Goal: Transaction & Acquisition: Purchase product/service

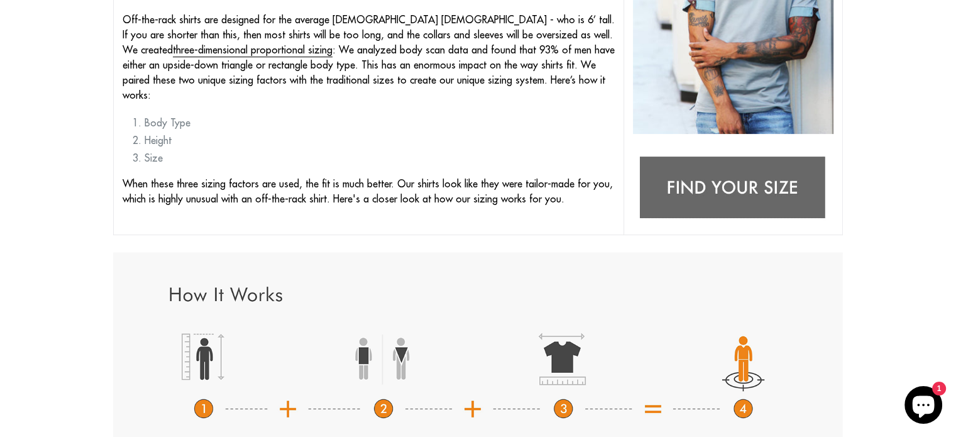
scroll to position [314, 0]
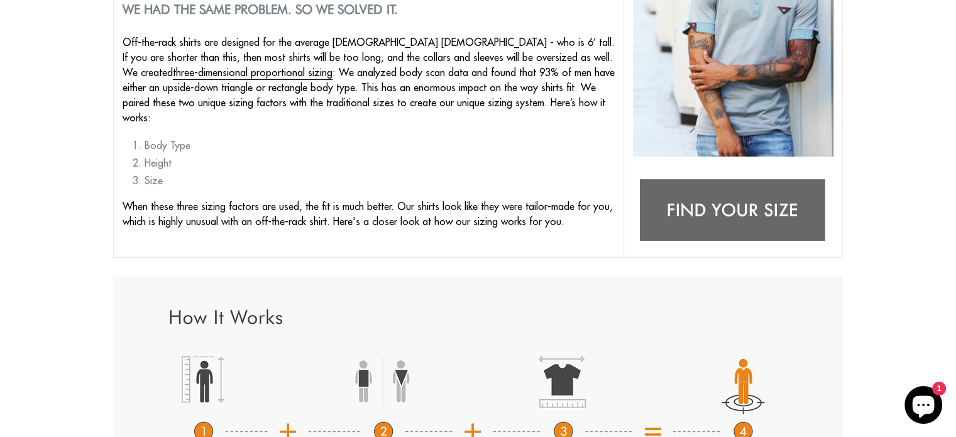
click at [752, 217] on img at bounding box center [733, 211] width 201 height 79
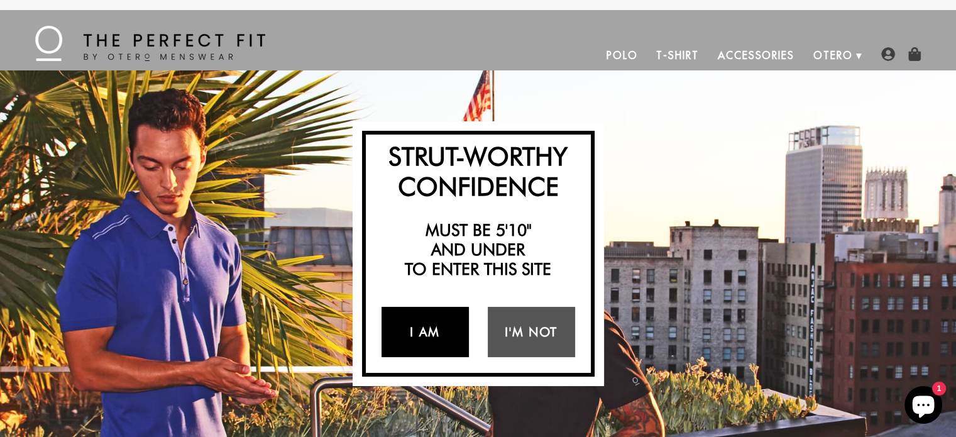
click at [414, 336] on link "I Am" at bounding box center [425, 332] width 87 height 50
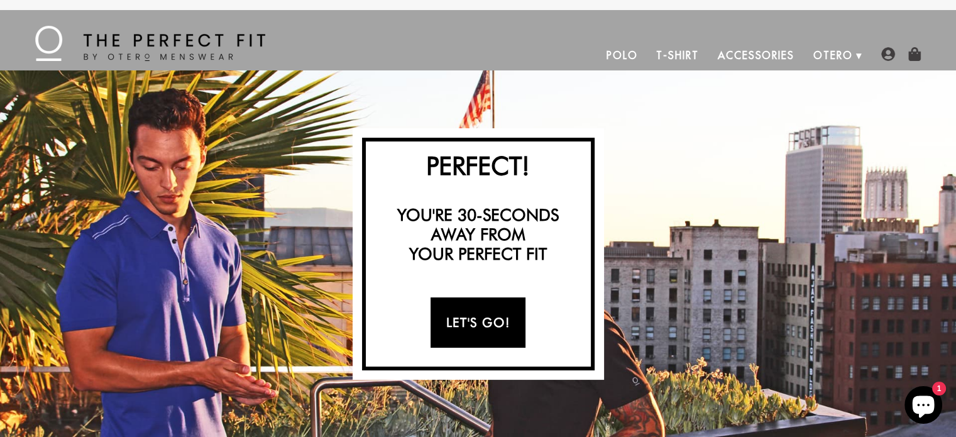
click at [470, 331] on link "Let's Go!" at bounding box center [478, 322] width 95 height 50
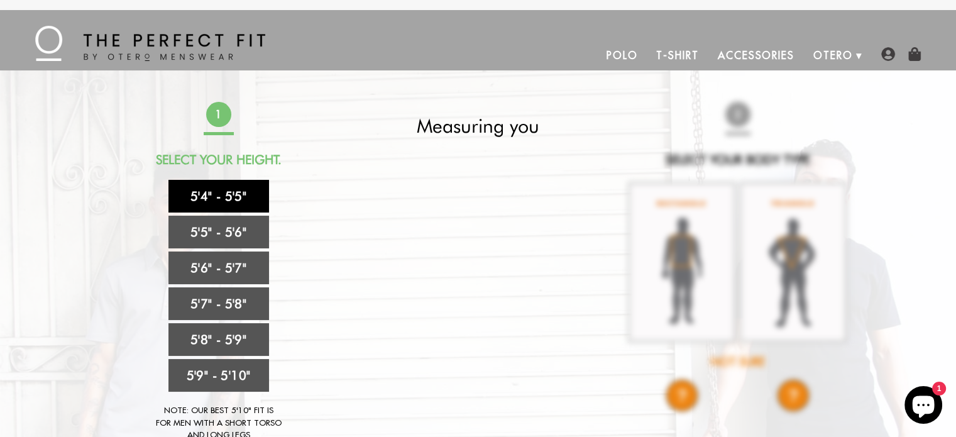
click at [224, 196] on link "5'4" - 5'5"" at bounding box center [218, 196] width 101 height 33
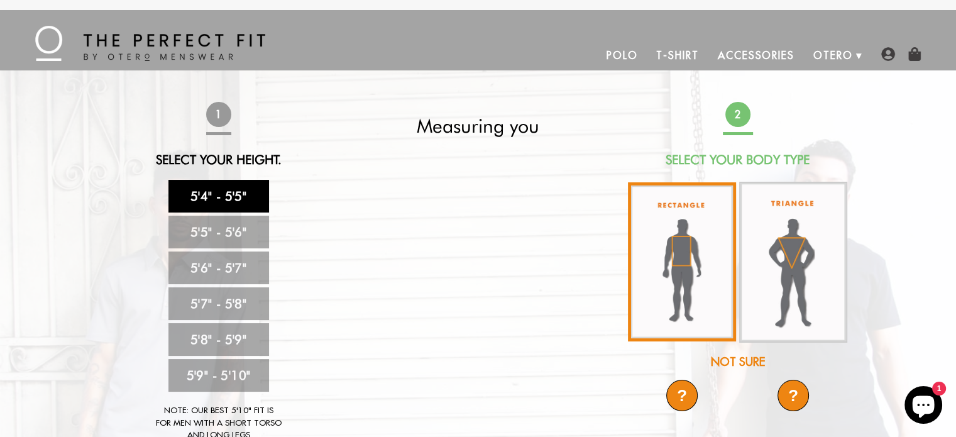
click at [692, 271] on img at bounding box center [682, 261] width 108 height 159
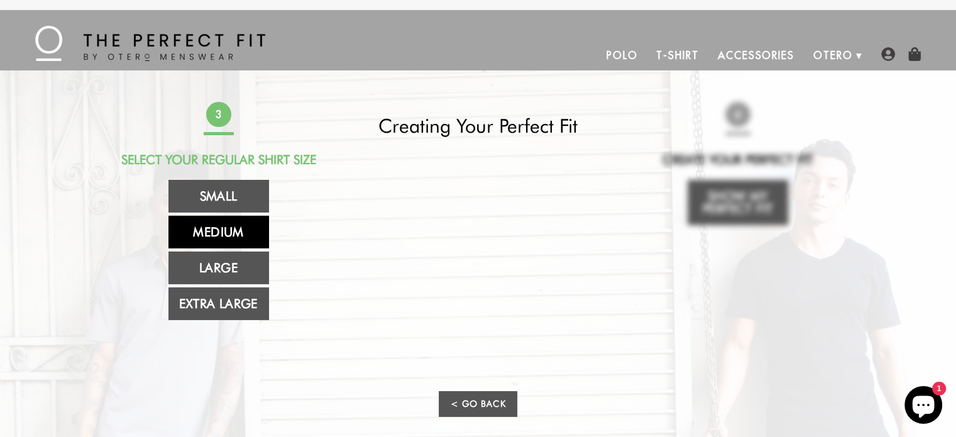
click at [234, 233] on link "Medium" at bounding box center [218, 232] width 101 height 33
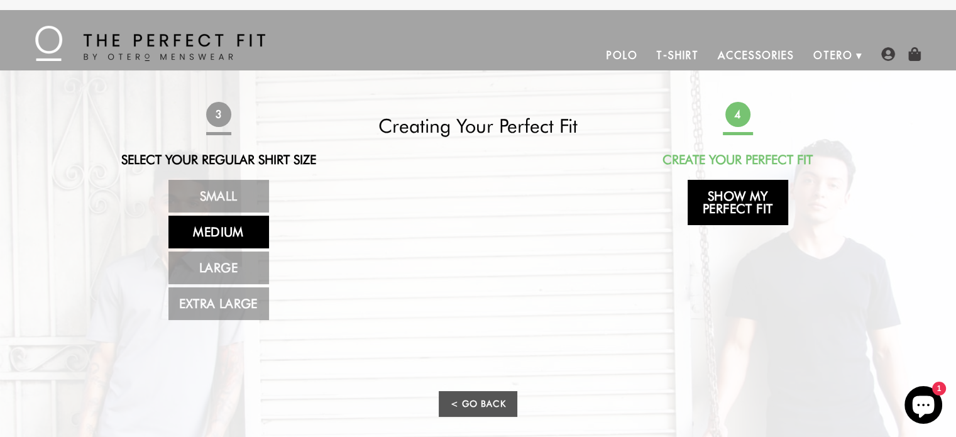
click at [737, 209] on link "Show My Perfect Fit" at bounding box center [738, 202] width 101 height 45
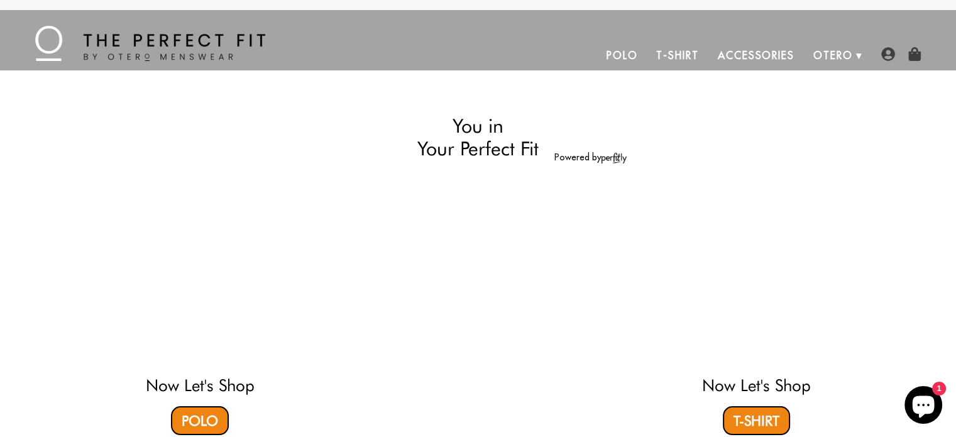
select select "M"
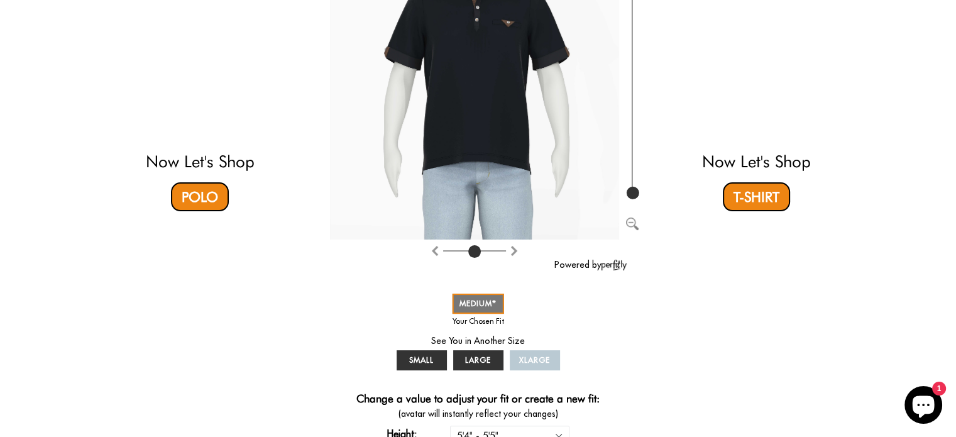
scroll to position [377, 0]
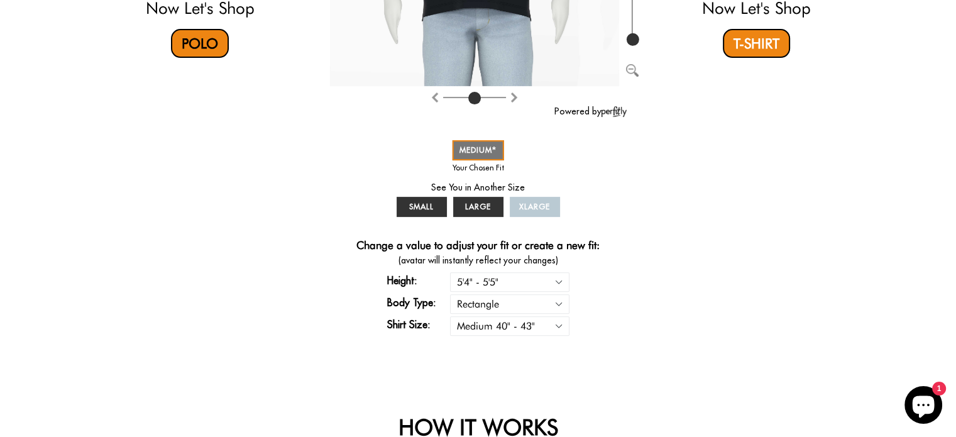
click at [202, 42] on link "Polo" at bounding box center [200, 43] width 58 height 29
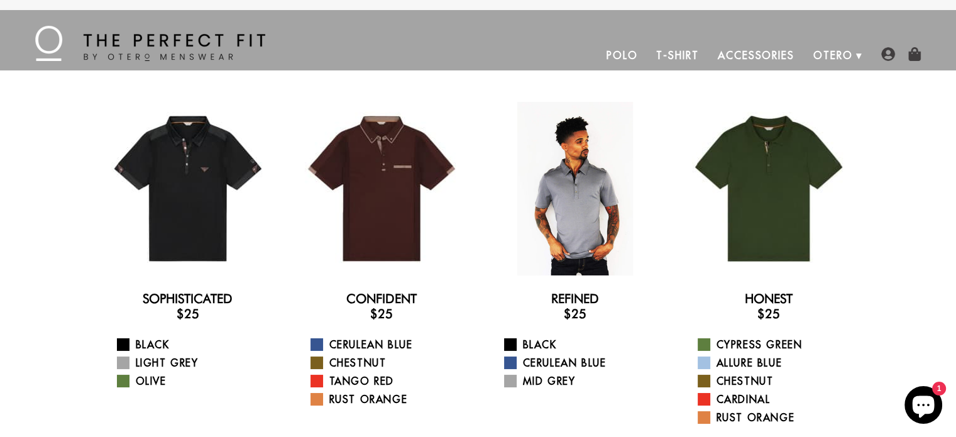
click at [565, 220] on div at bounding box center [575, 189] width 174 height 174
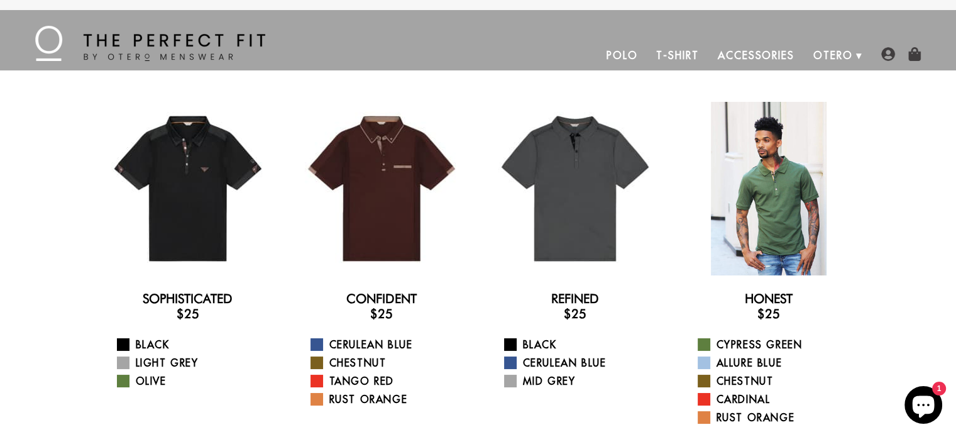
click at [781, 216] on div at bounding box center [769, 189] width 174 height 174
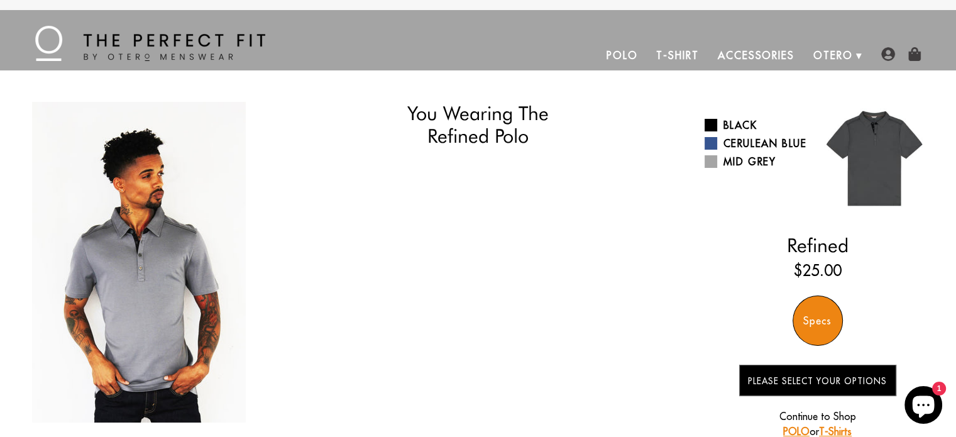
select select "M"
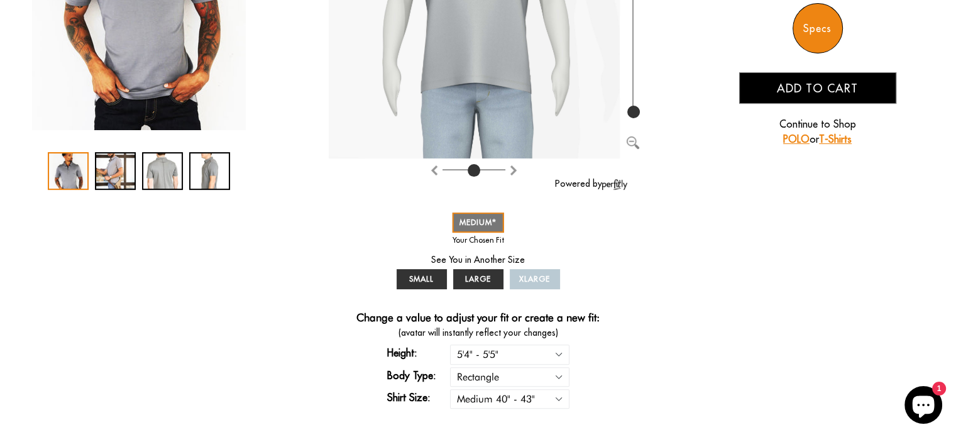
scroll to position [314, 0]
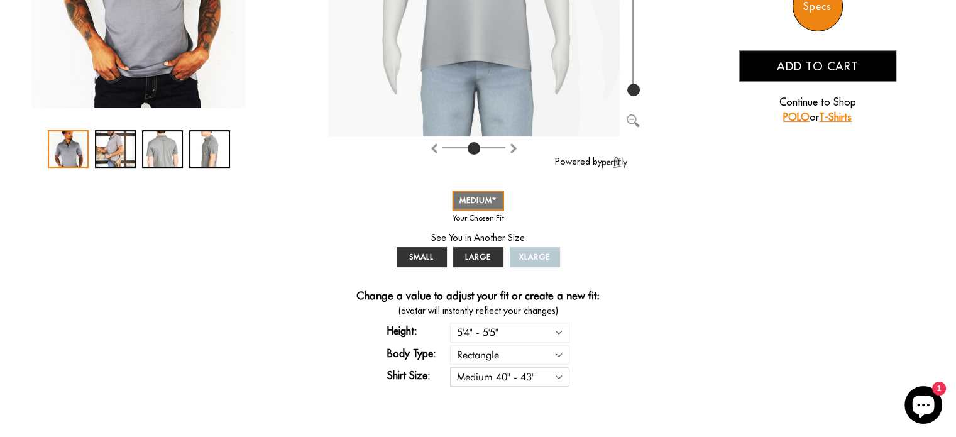
click at [562, 378] on select "Small 36" - 39" Medium 40" - 43" Large 44" - 47" Extra Large 48" - 50"" at bounding box center [509, 376] width 119 height 19
click at [670, 322] on div "You Wearing The Refined Polo You're only 3 questions away from your perfect fit…" at bounding box center [478, 93] width 905 height 611
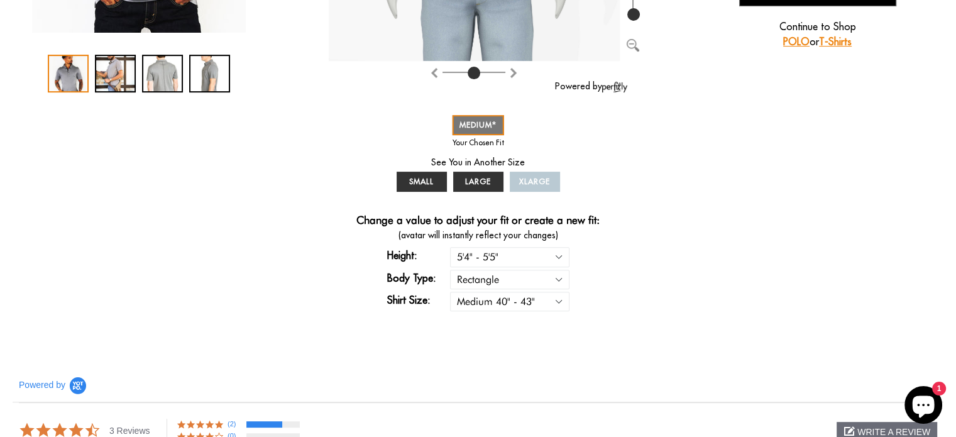
scroll to position [440, 0]
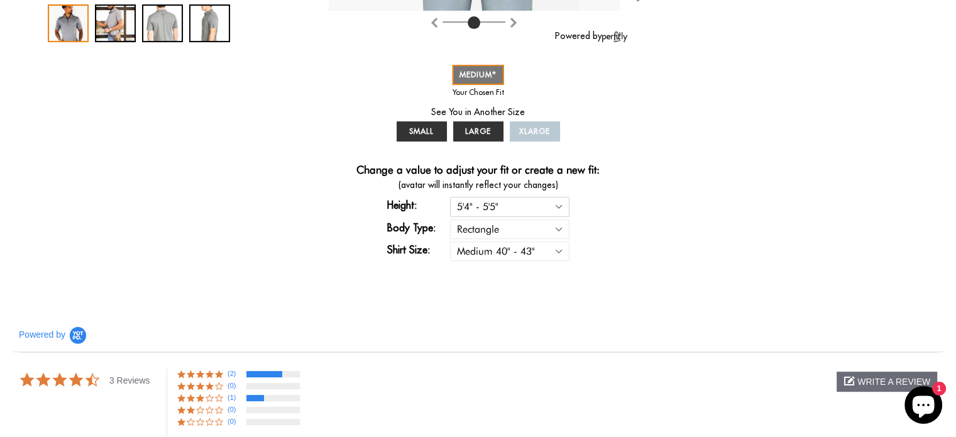
click at [558, 210] on select "5'4" - 5'5" 5'5" - 5'6" 5'6" - 5'7" 5'7" - 5'8" 5'8" - 5'9" 5'9" - 5'10"" at bounding box center [509, 206] width 119 height 19
click at [563, 229] on select "Rectangle Triangle" at bounding box center [509, 228] width 119 height 19
click at [607, 224] on div "Change a value to adjust your fit or create a new fit: (avatar will instantly r…" at bounding box center [478, 213] width 299 height 100
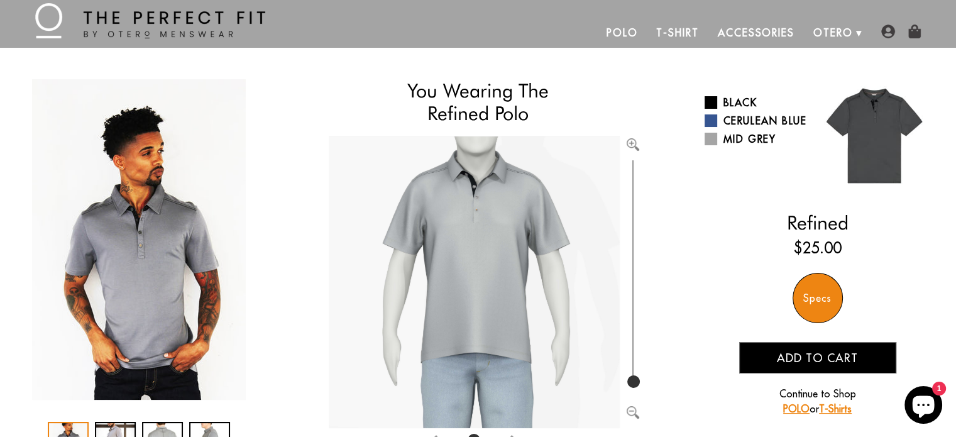
scroll to position [126, 0]
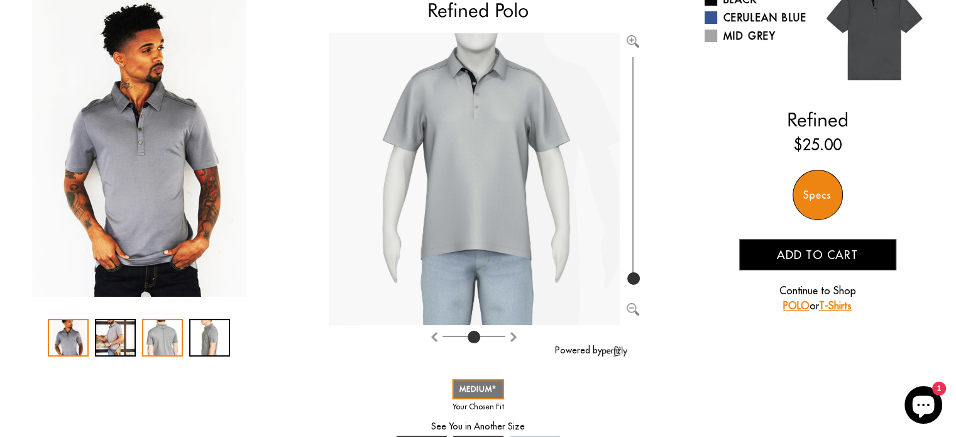
click at [163, 326] on div "3 / 4" at bounding box center [162, 338] width 41 height 38
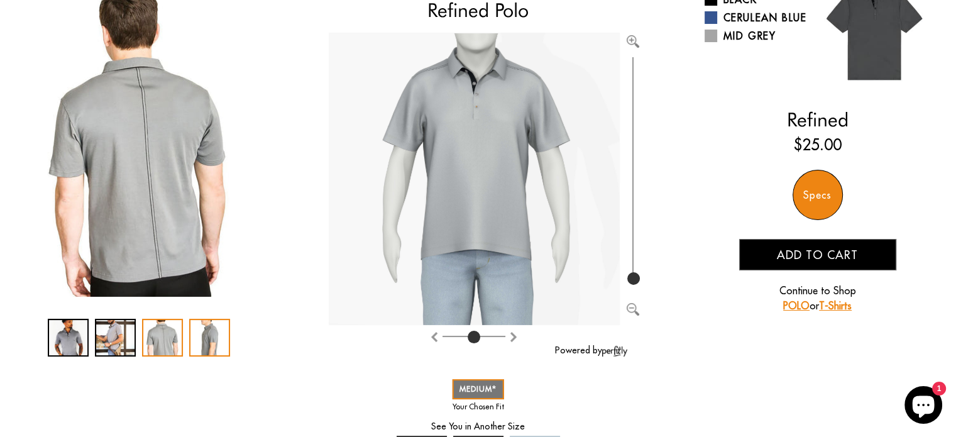
click at [221, 338] on div "4 / 4" at bounding box center [209, 338] width 41 height 38
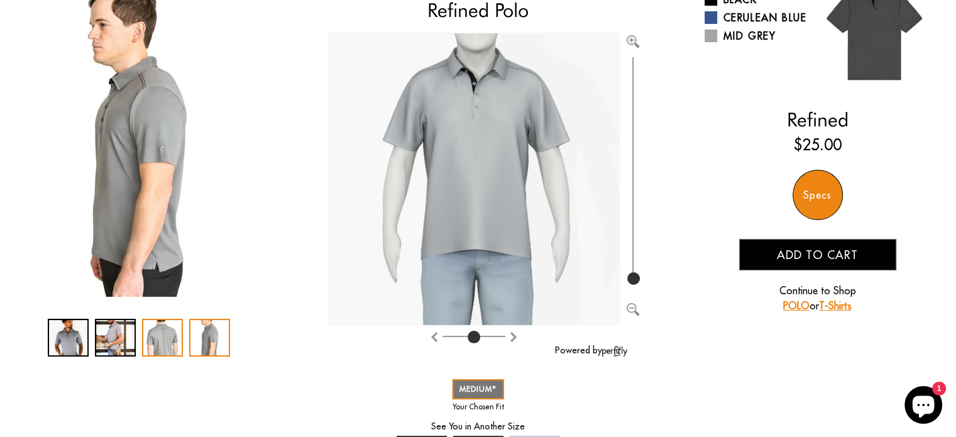
click at [175, 339] on div "3 / 4" at bounding box center [162, 338] width 41 height 38
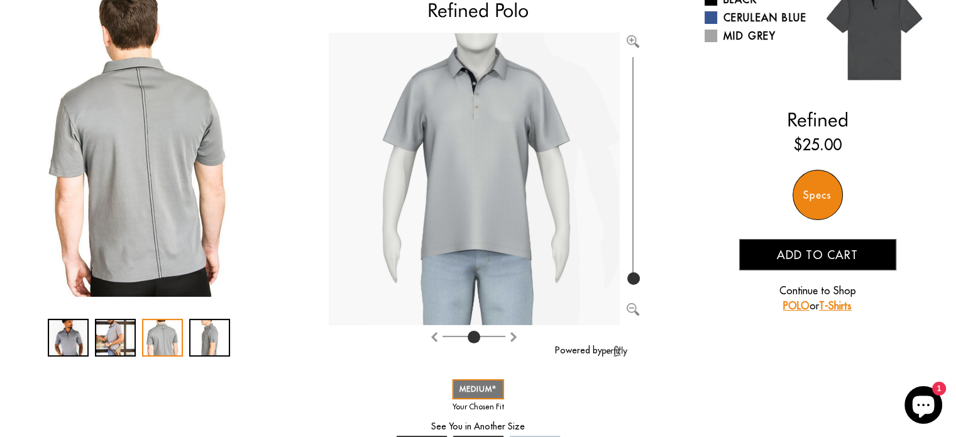
click at [141, 87] on img "3 / 4" at bounding box center [139, 136] width 214 height 321
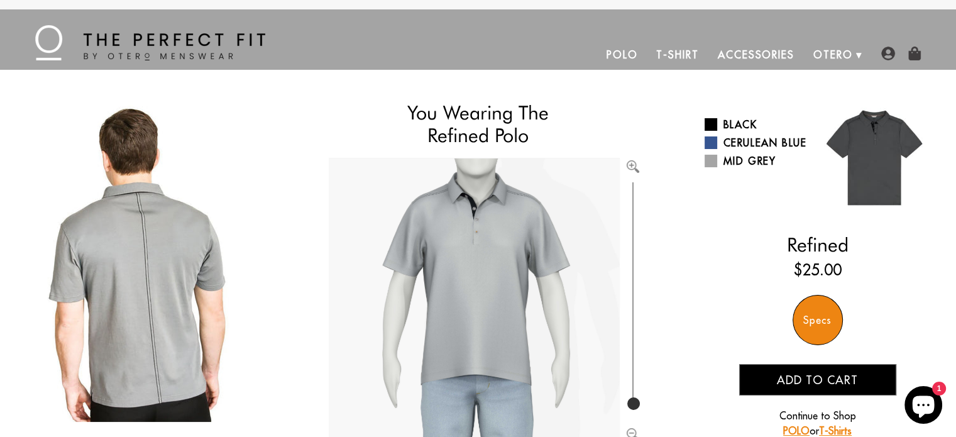
scroll to position [0, 0]
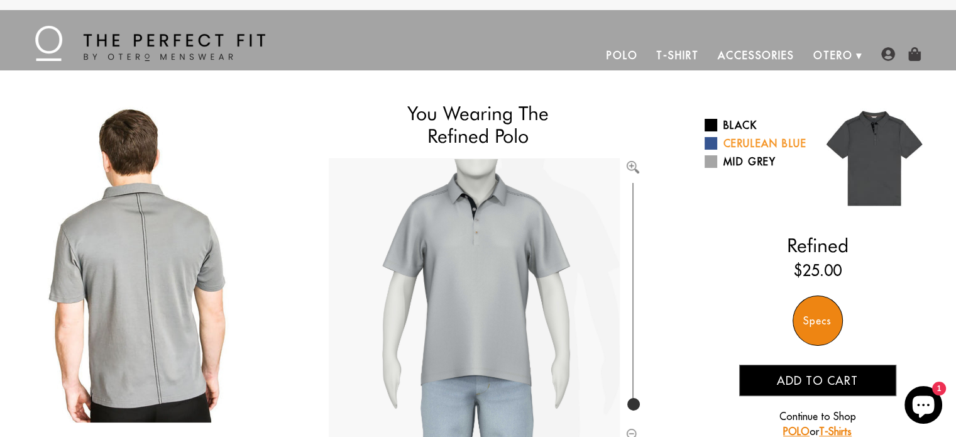
click at [742, 151] on link "Cerulean Blue" at bounding box center [757, 143] width 104 height 15
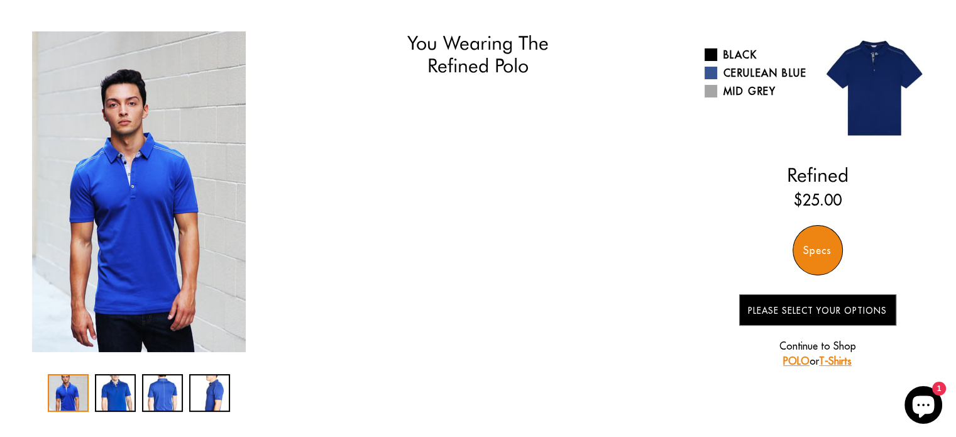
scroll to position [126, 0]
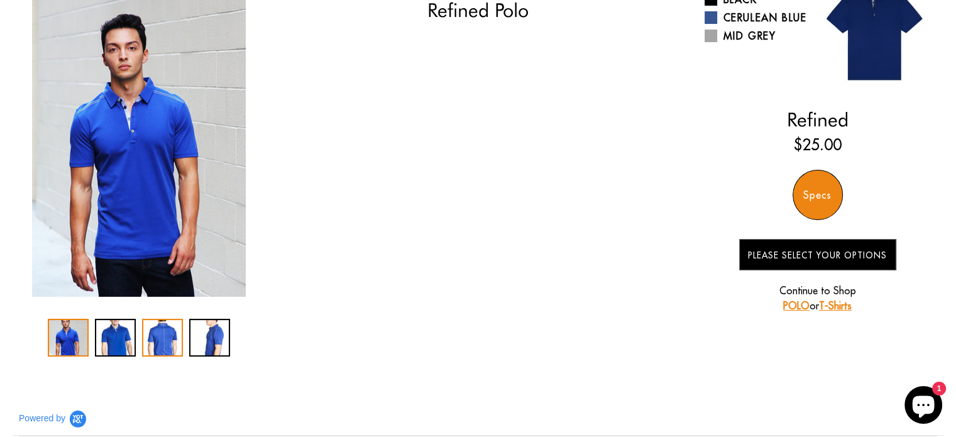
select select "M"
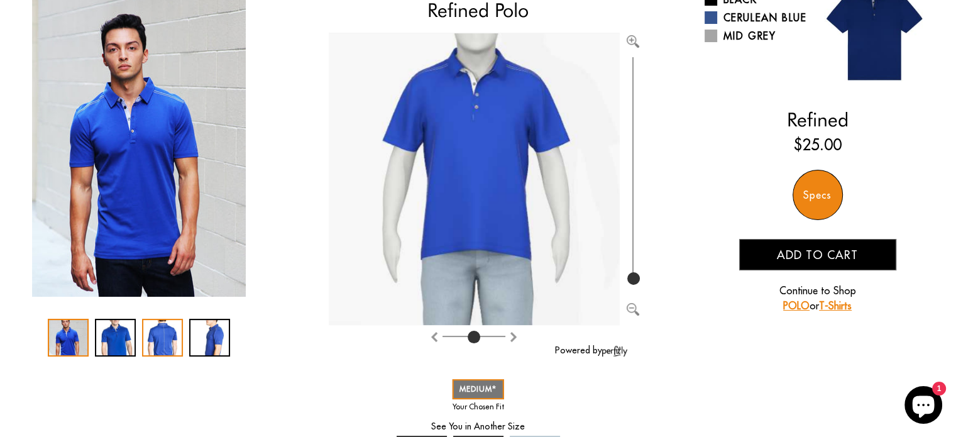
click at [170, 343] on div "3 / 4" at bounding box center [162, 338] width 41 height 38
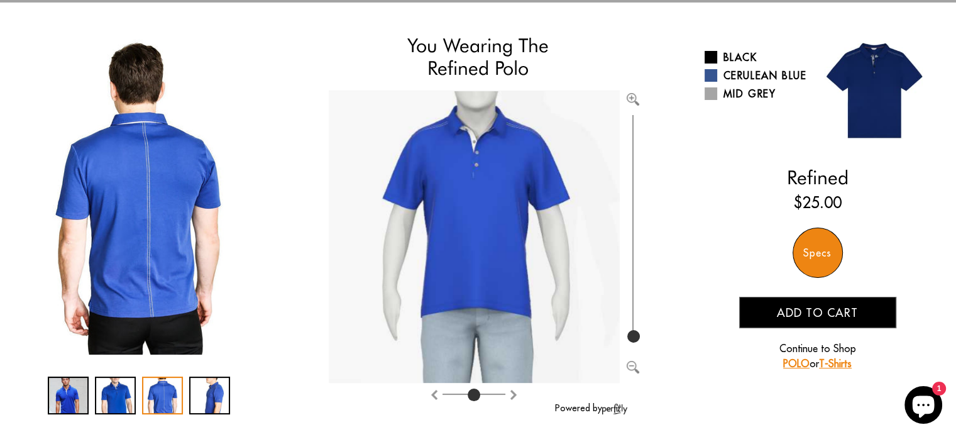
scroll to position [63, 0]
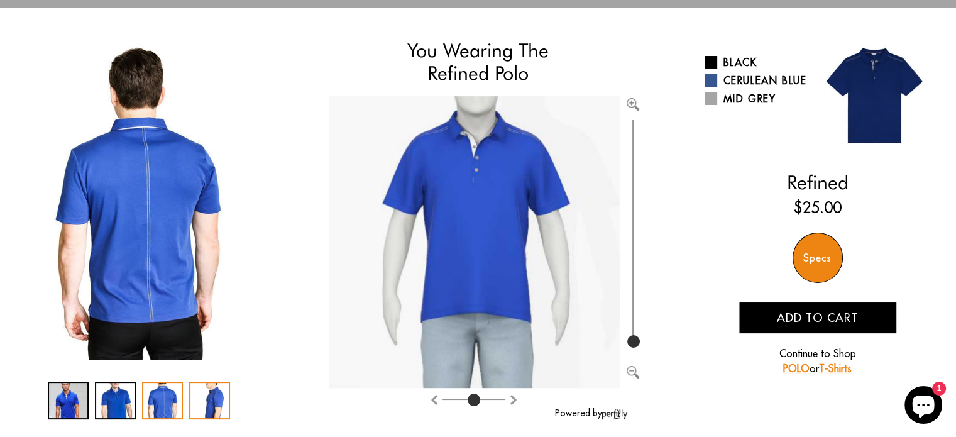
click at [211, 402] on div "4 / 4" at bounding box center [209, 401] width 41 height 38
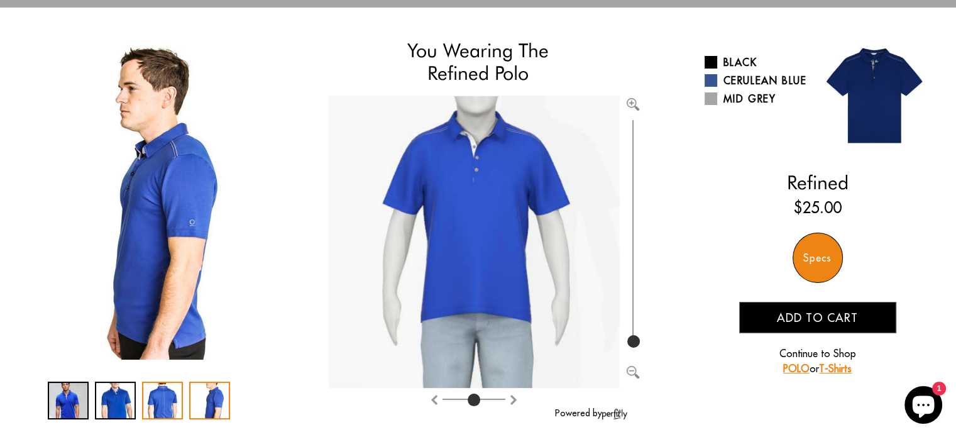
click at [172, 397] on div "3 / 4" at bounding box center [162, 401] width 41 height 38
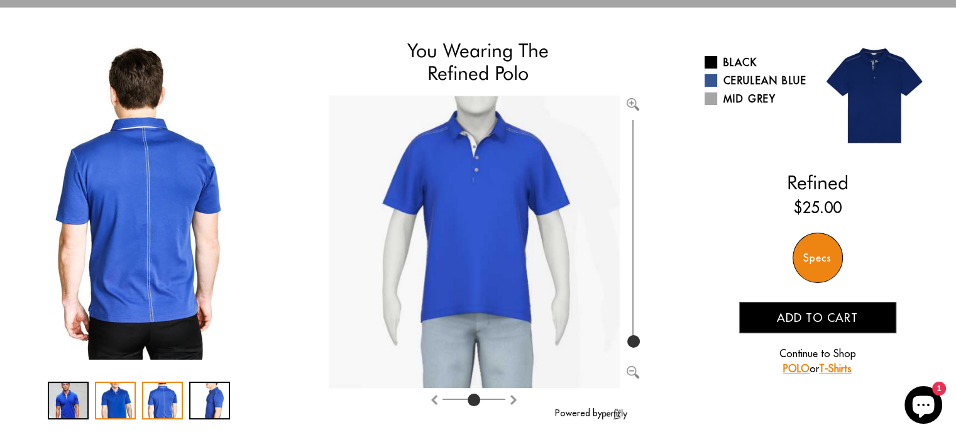
click at [129, 399] on div "2 / 4" at bounding box center [115, 401] width 41 height 38
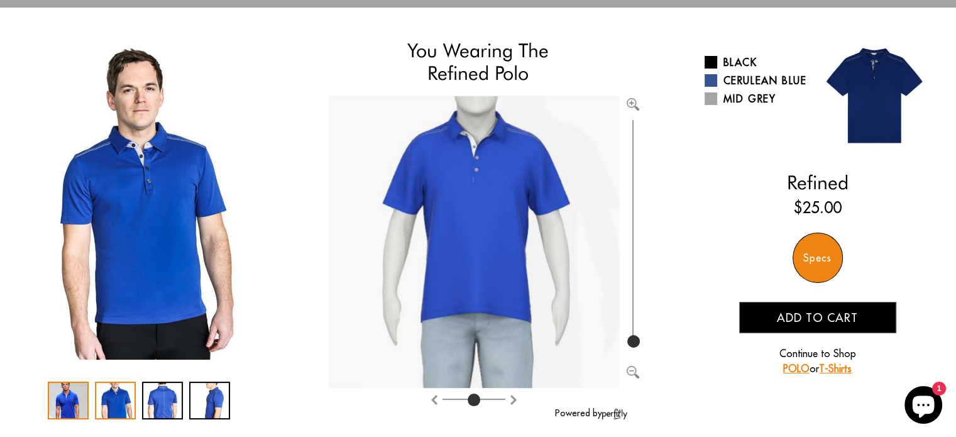
click at [62, 405] on div "1 / 4" at bounding box center [68, 401] width 41 height 38
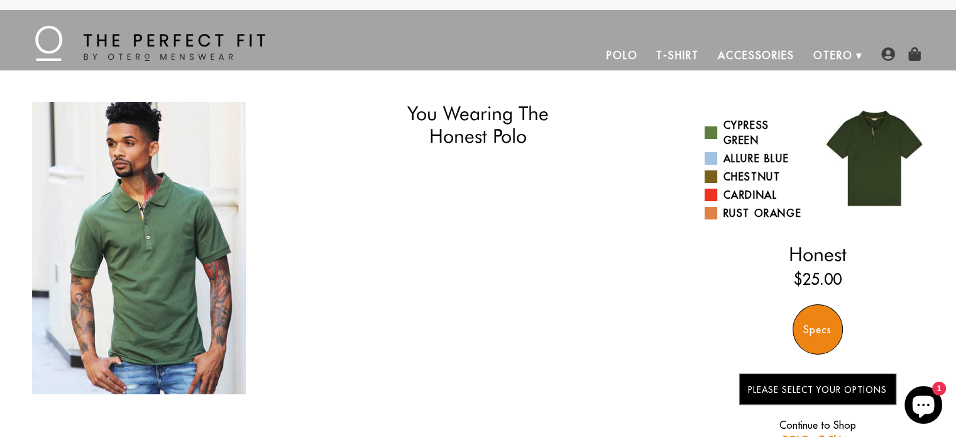
select select "M"
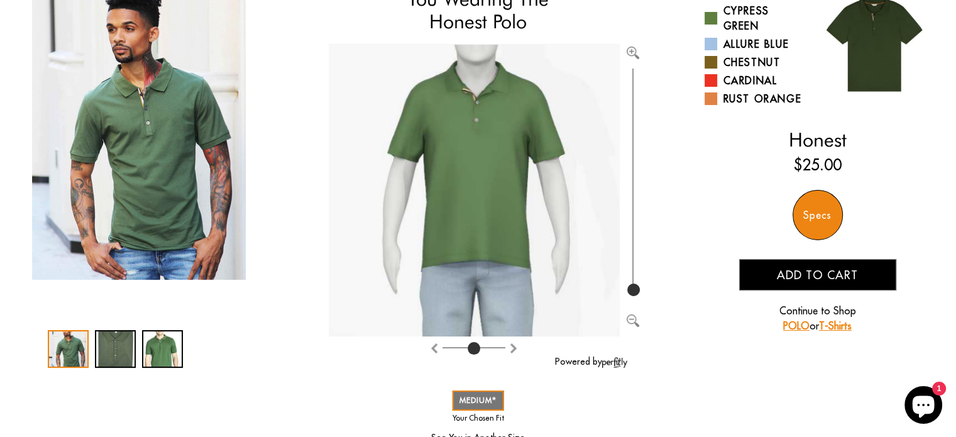
scroll to position [189, 0]
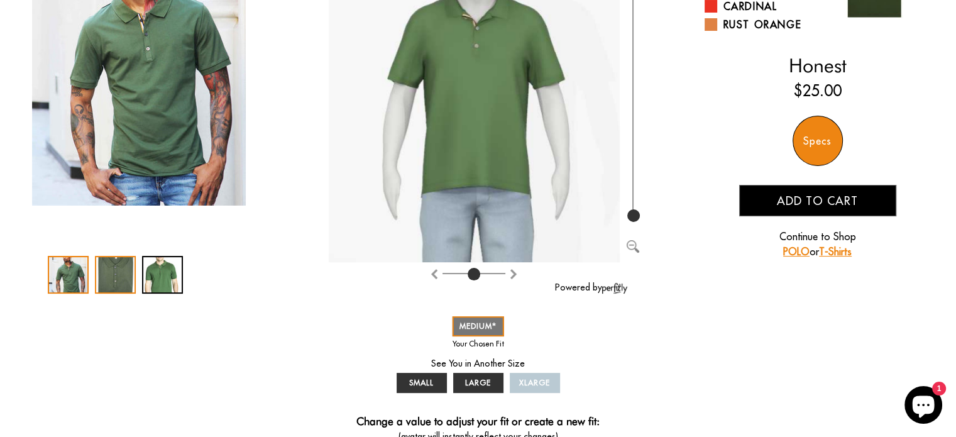
click at [118, 277] on div "2 / 3" at bounding box center [115, 275] width 41 height 38
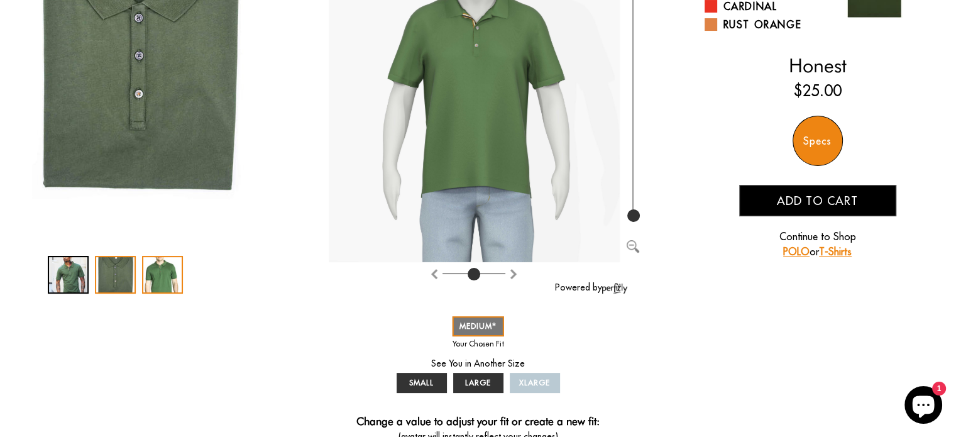
click at [162, 280] on div "3 / 3" at bounding box center [162, 275] width 41 height 38
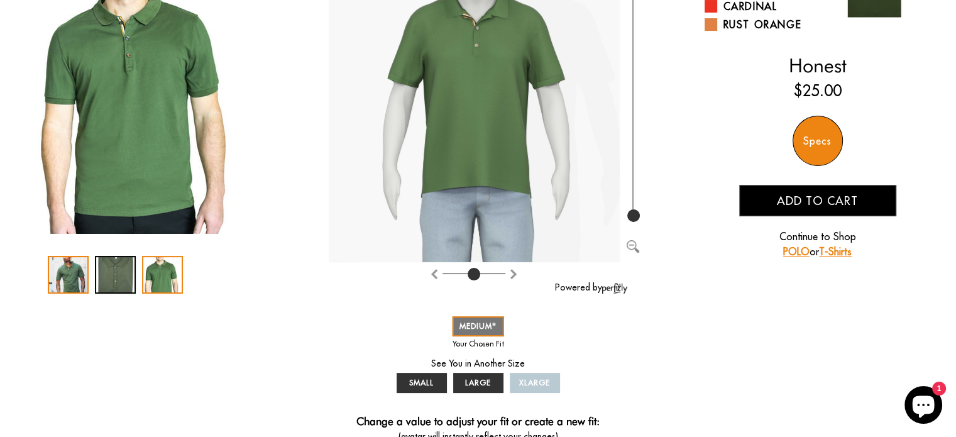
click at [69, 278] on div "1 / 3" at bounding box center [68, 275] width 41 height 38
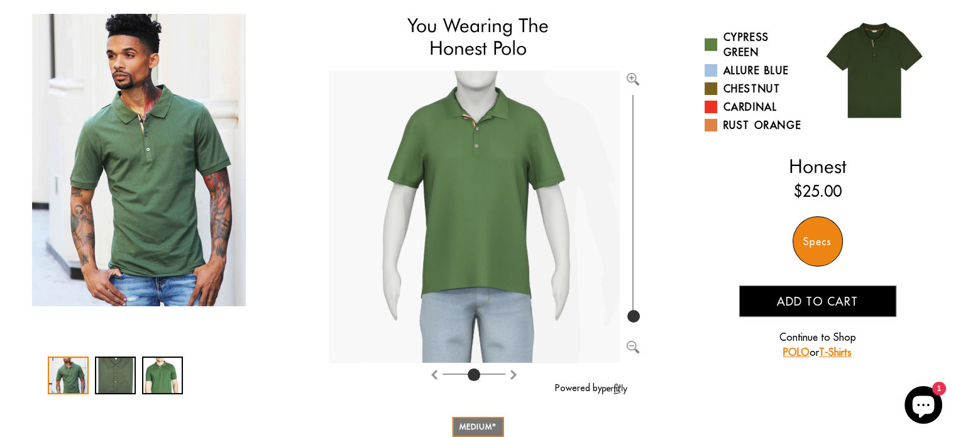
scroll to position [63, 0]
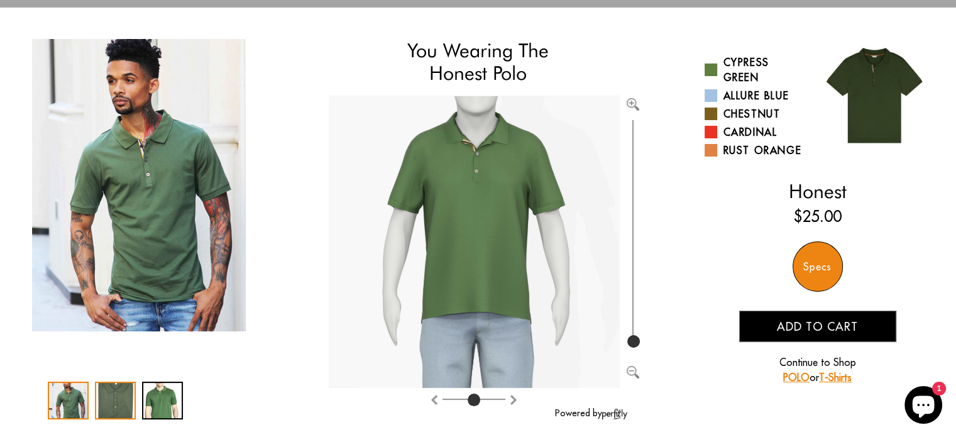
click at [104, 397] on div "2 / 3" at bounding box center [115, 401] width 41 height 38
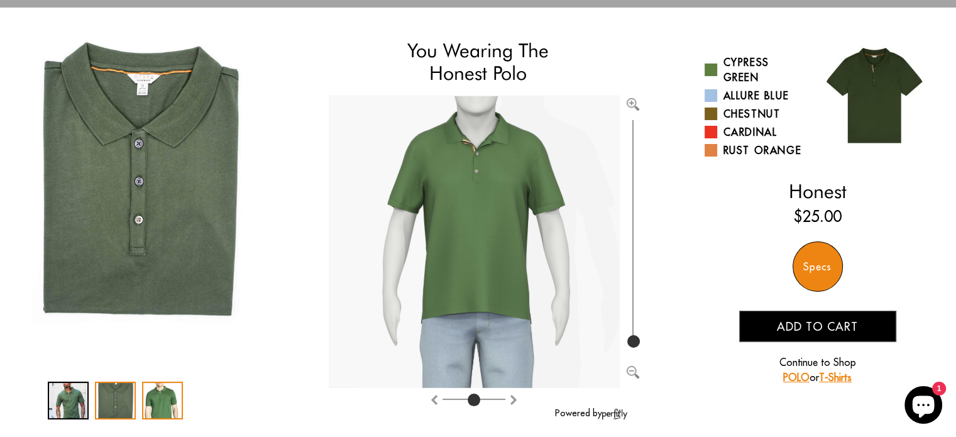
click at [158, 395] on div "3 / 3" at bounding box center [162, 401] width 41 height 38
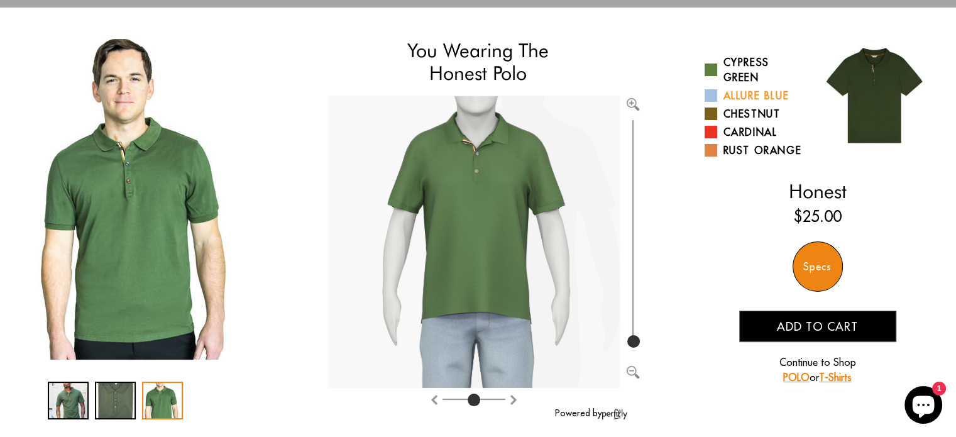
click at [756, 92] on link "Allure Blue" at bounding box center [757, 95] width 104 height 15
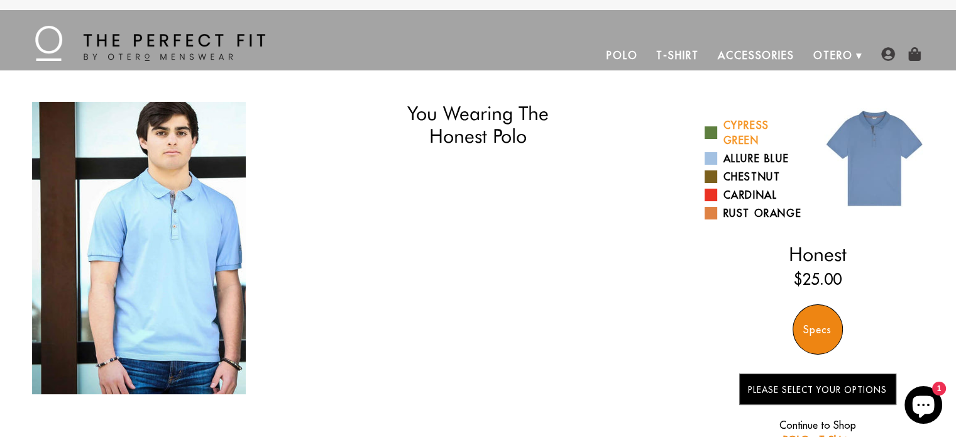
select select "M"
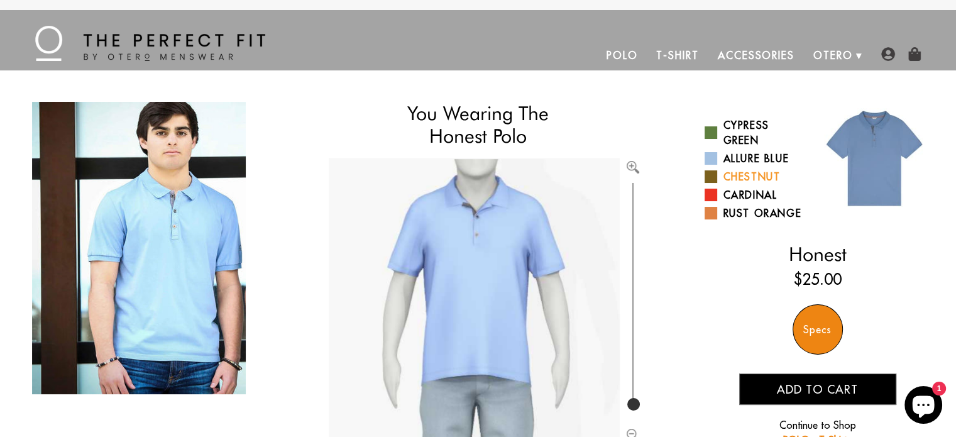
click at [756, 174] on link "Chestnut" at bounding box center [757, 176] width 104 height 15
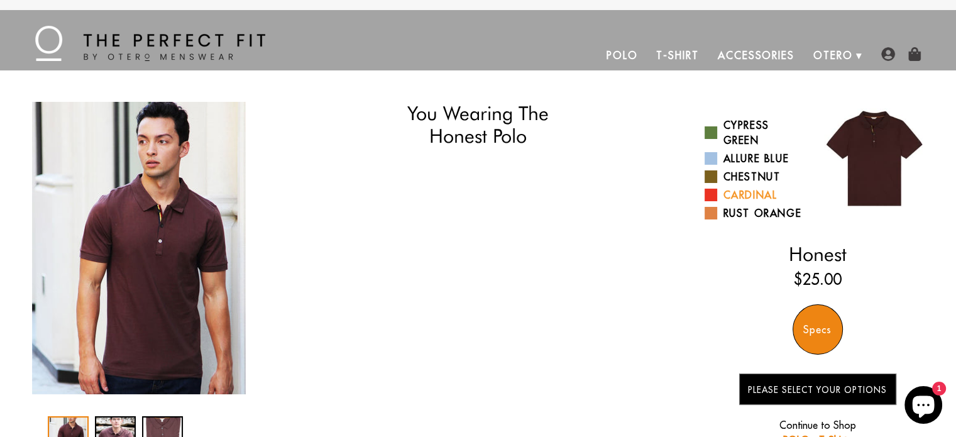
select select "M"
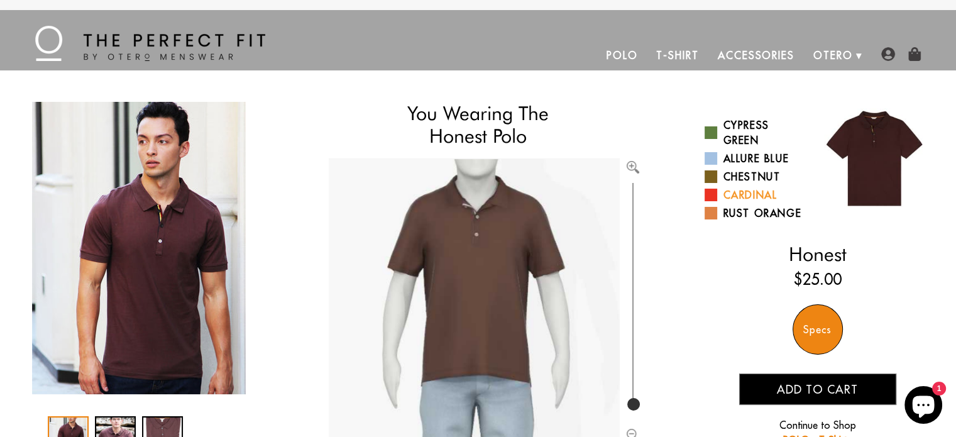
click at [754, 196] on link "Cardinal" at bounding box center [757, 194] width 104 height 15
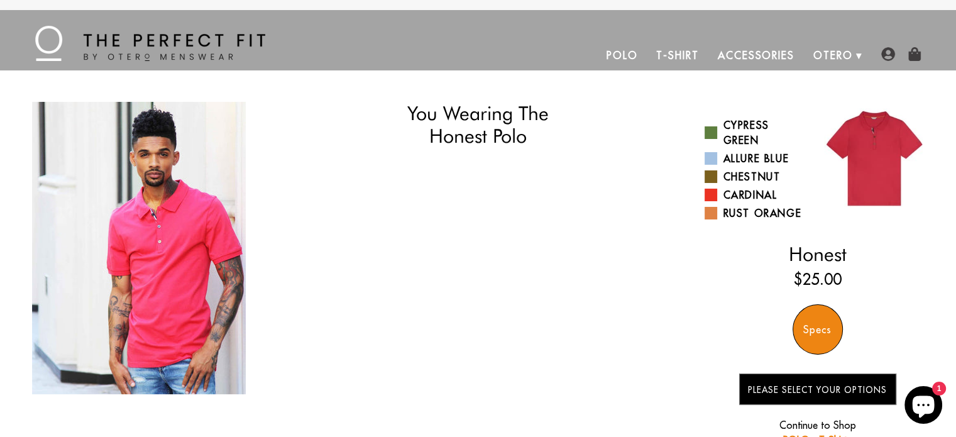
select select "M"
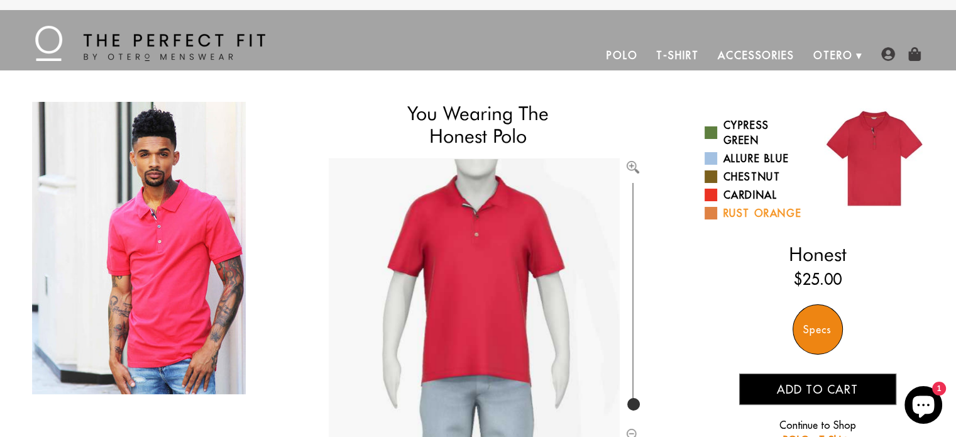
click at [743, 214] on link "Rust Orange" at bounding box center [757, 213] width 104 height 15
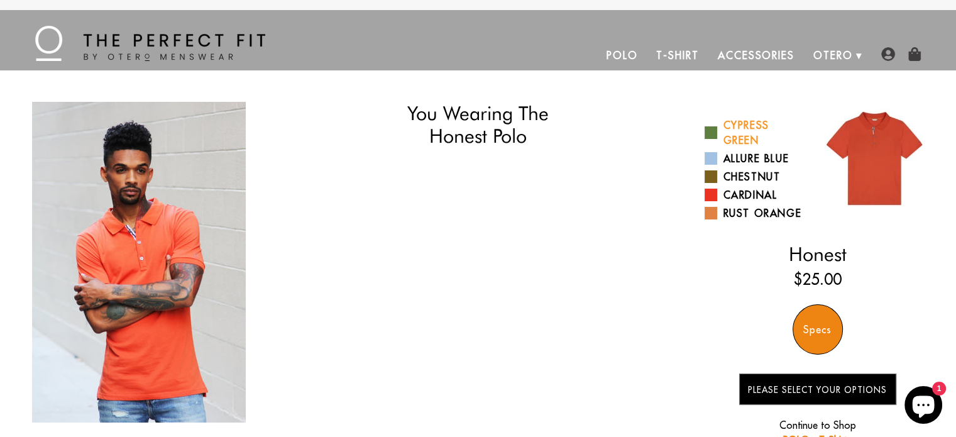
select select "M"
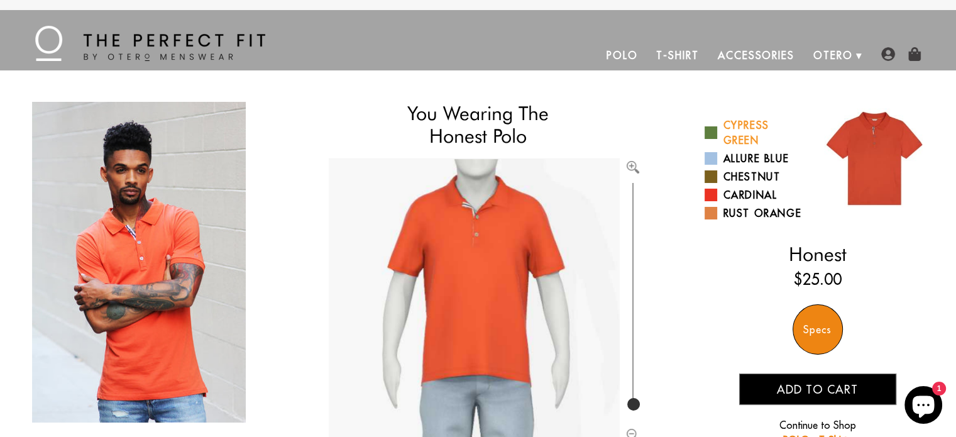
click at [751, 120] on link "Cypress Green" at bounding box center [757, 133] width 104 height 30
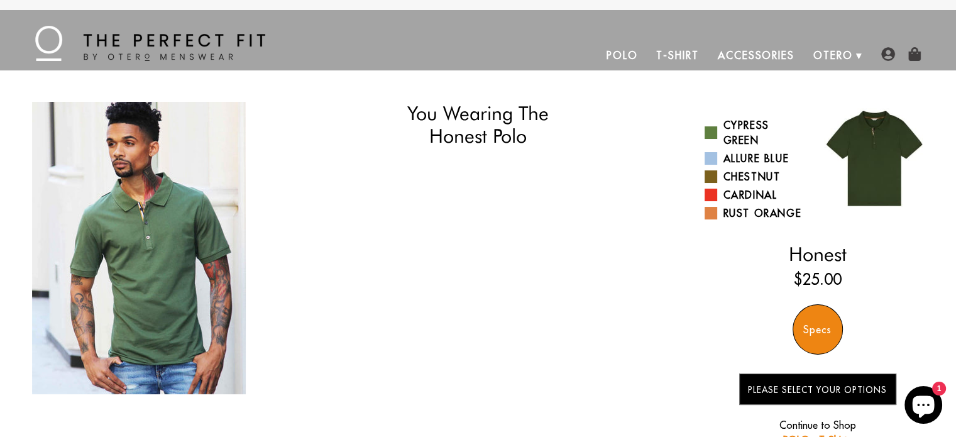
select select "M"
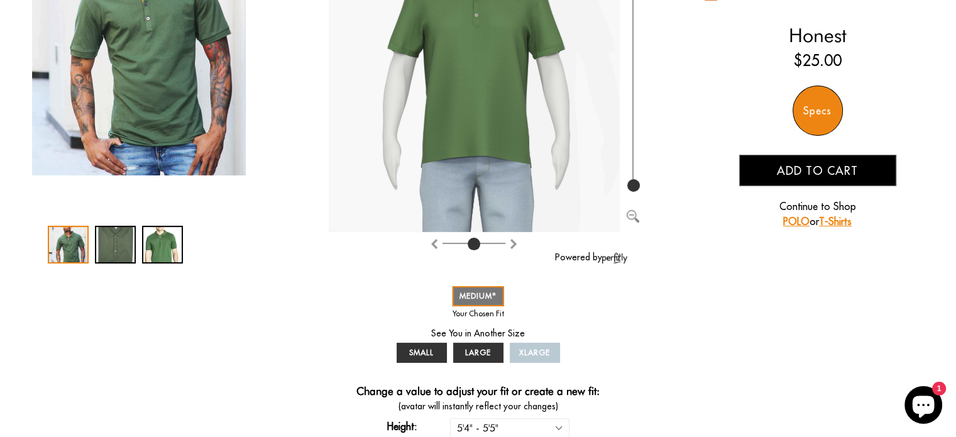
scroll to position [189, 0]
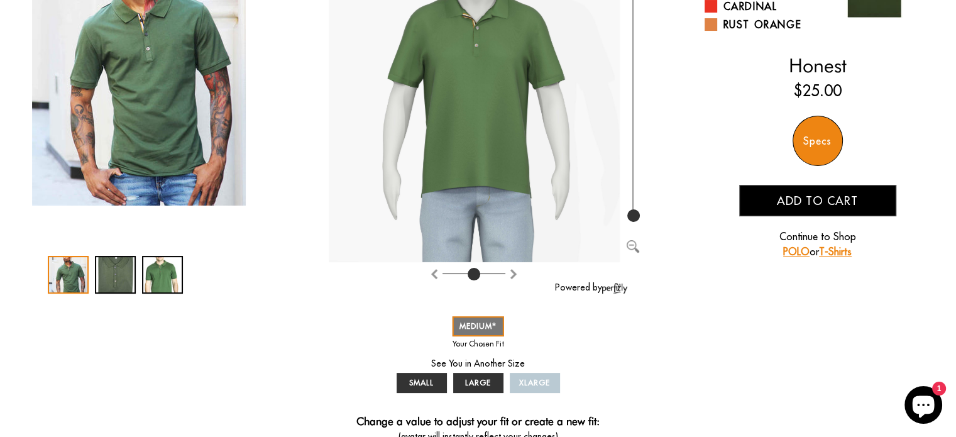
click at [824, 199] on span "Add to cart" at bounding box center [817, 201] width 81 height 14
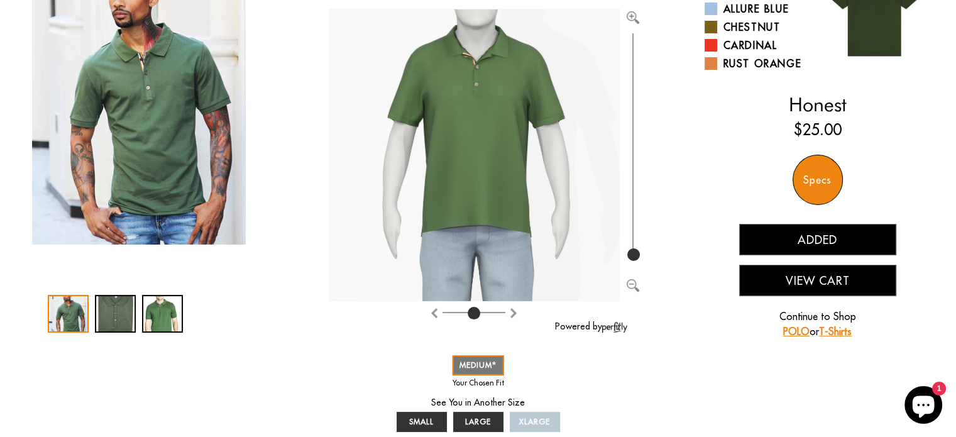
scroll to position [63, 0]
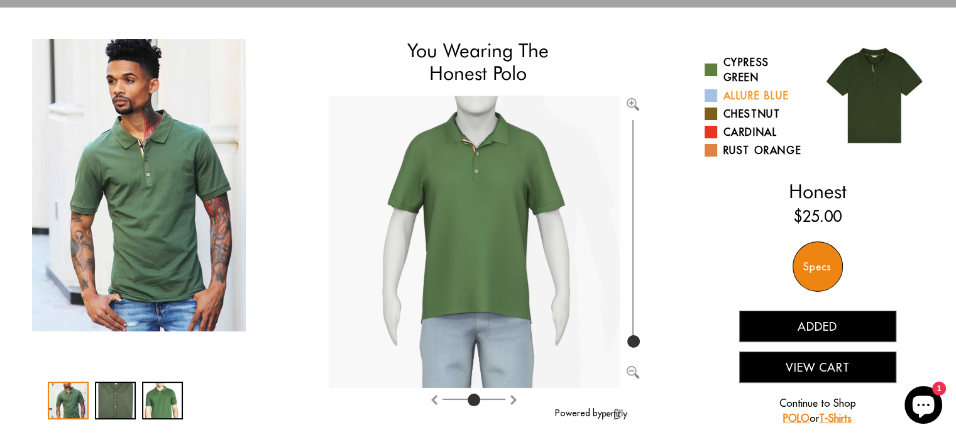
click at [759, 97] on link "Allure Blue" at bounding box center [757, 95] width 104 height 15
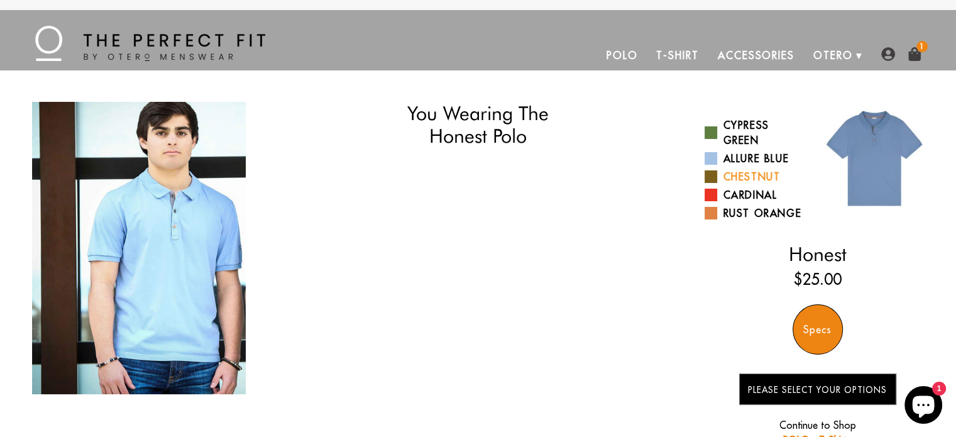
select select "M"
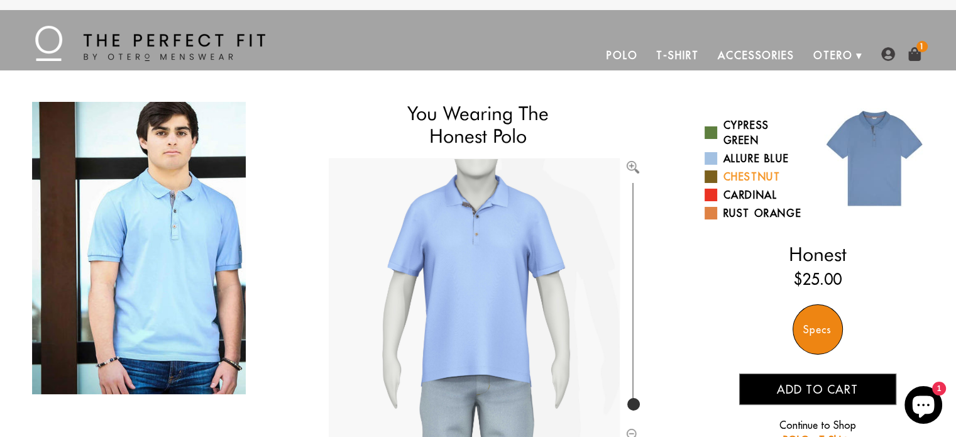
click at [764, 169] on link "Chestnut" at bounding box center [757, 176] width 104 height 15
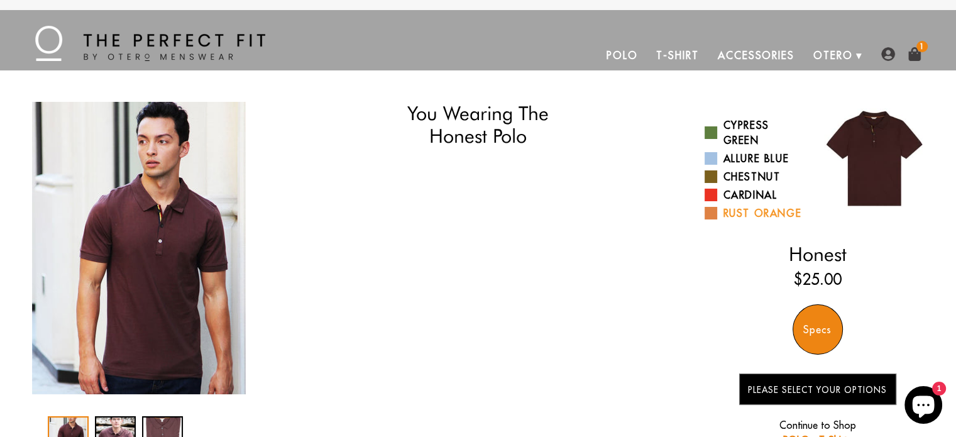
select select "M"
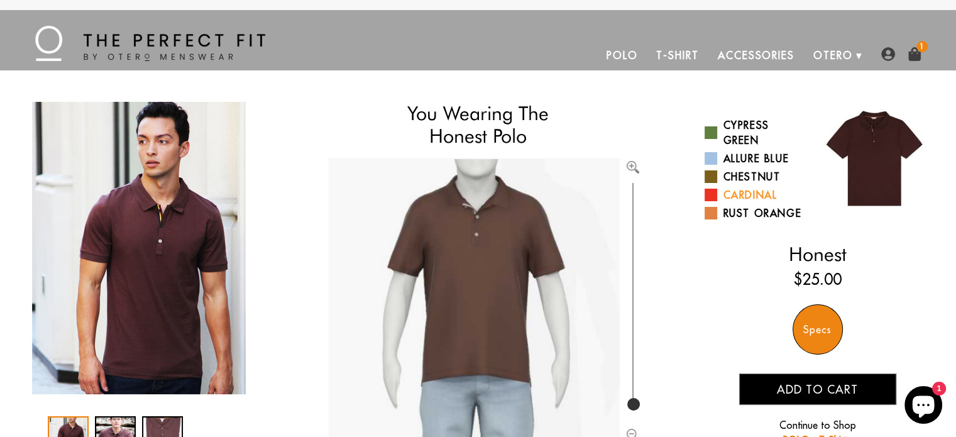
click at [759, 190] on link "Cardinal" at bounding box center [757, 194] width 104 height 15
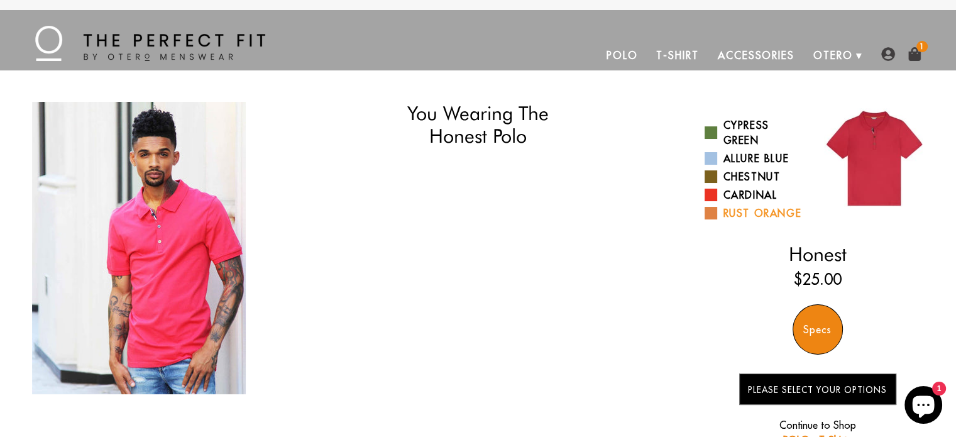
click at [769, 209] on link "Rust Orange" at bounding box center [757, 213] width 104 height 15
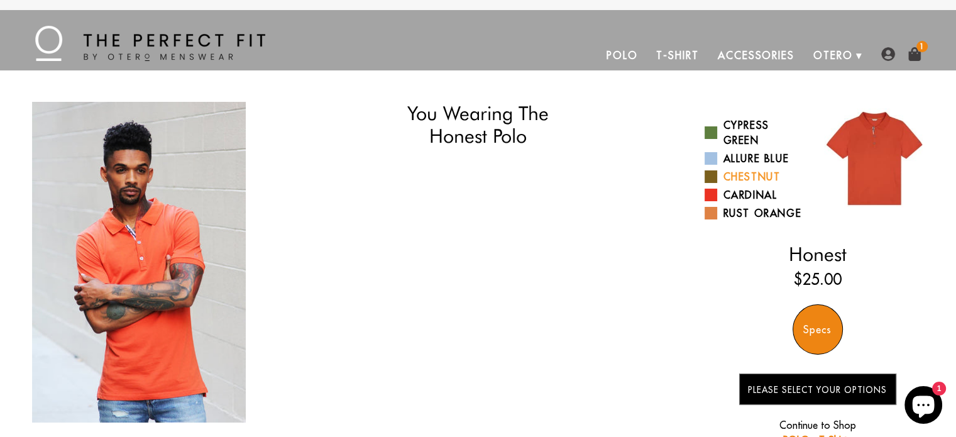
select select "M"
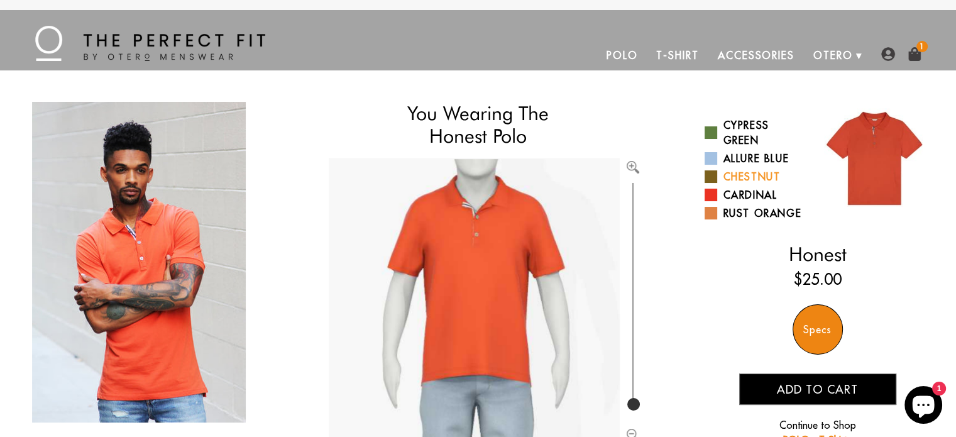
click at [753, 173] on link "Chestnut" at bounding box center [757, 176] width 104 height 15
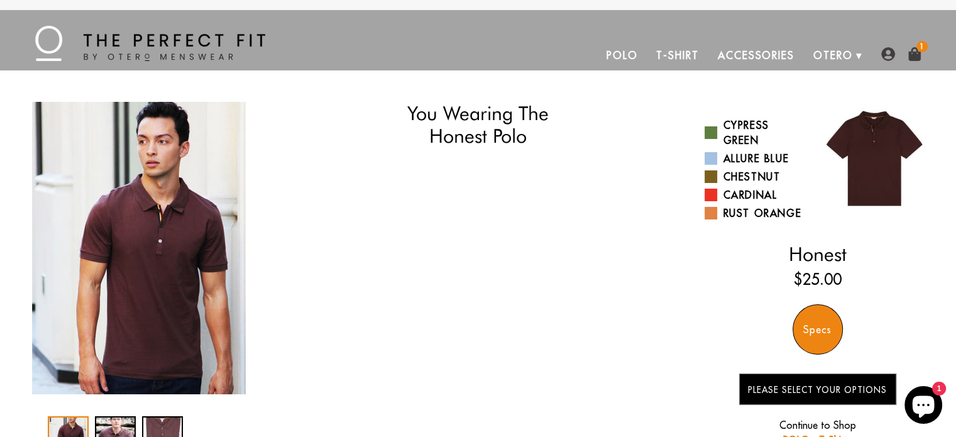
select select "M"
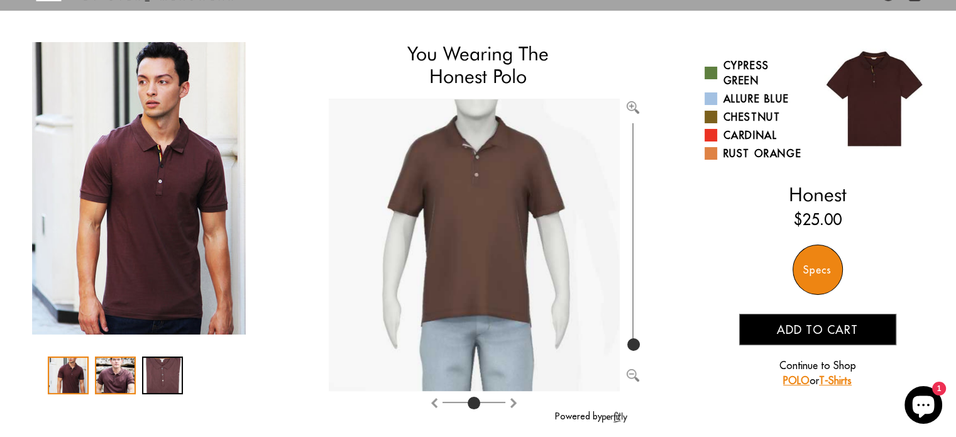
scroll to position [63, 0]
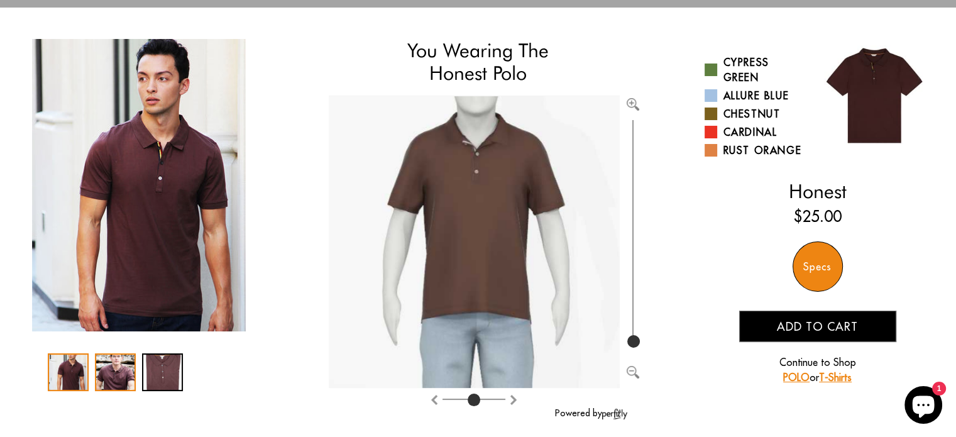
click at [121, 386] on div "2 / 3" at bounding box center [115, 372] width 41 height 38
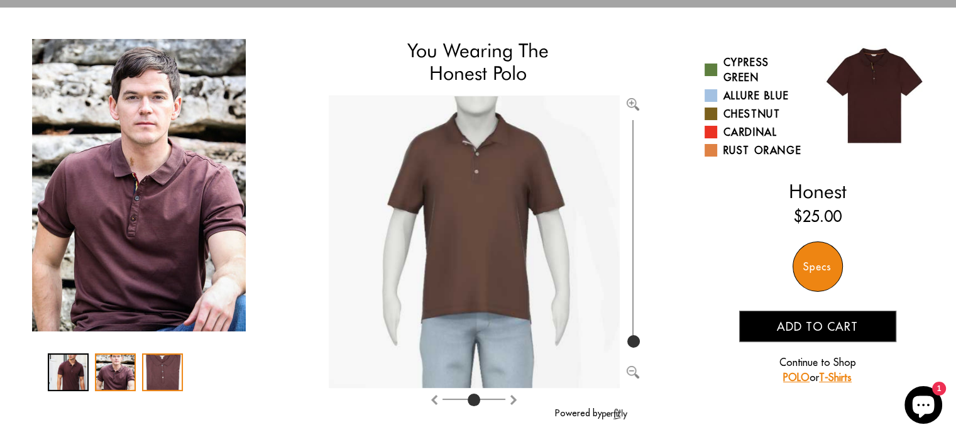
click at [163, 366] on div "3 / 3" at bounding box center [162, 372] width 41 height 38
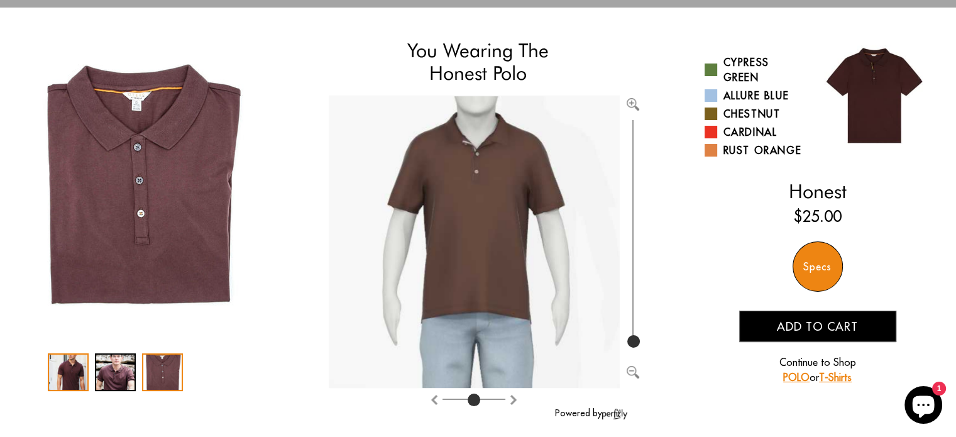
click at [73, 365] on div "1 / 3" at bounding box center [68, 372] width 41 height 38
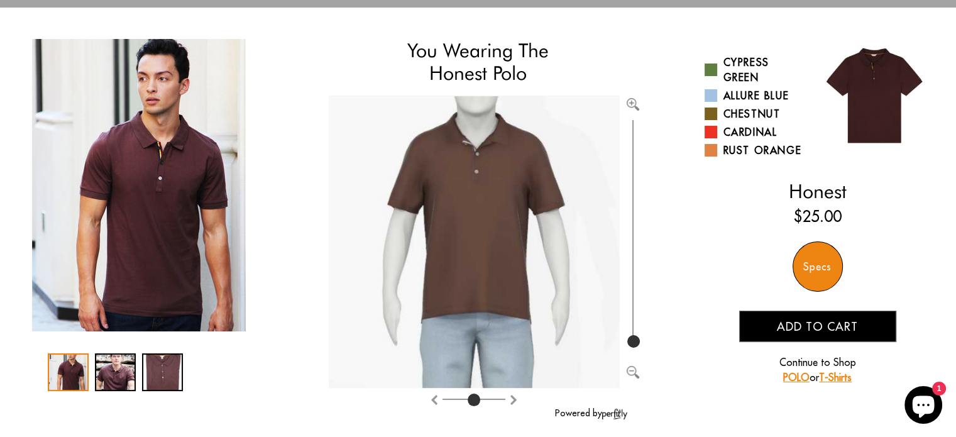
click at [817, 323] on span "Add to cart" at bounding box center [817, 326] width 81 height 14
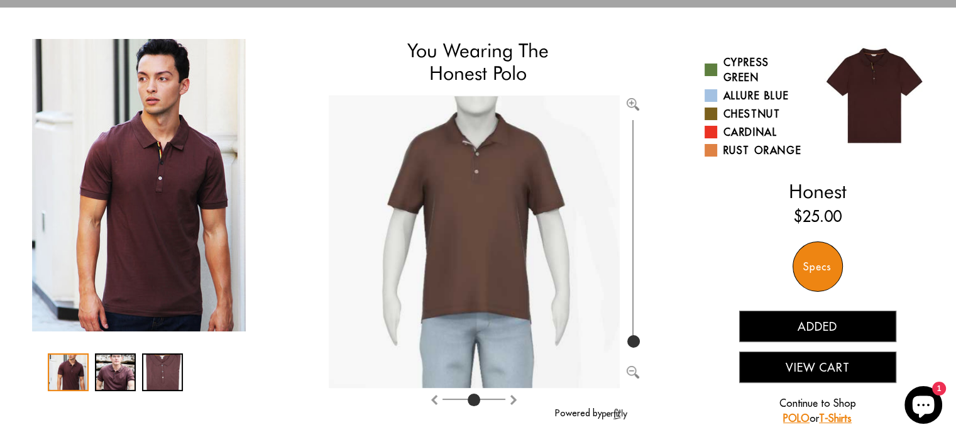
click at [816, 364] on button "View Cart" at bounding box center [817, 366] width 157 height 31
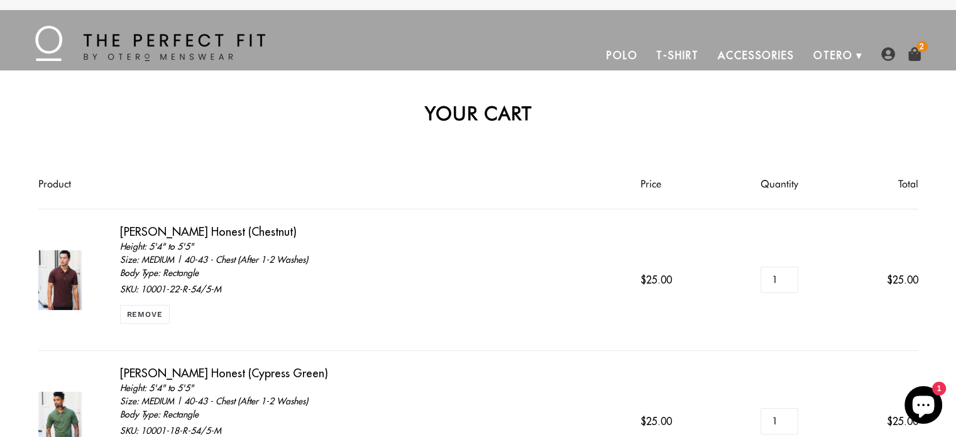
click at [624, 52] on link "Polo" at bounding box center [622, 55] width 50 height 30
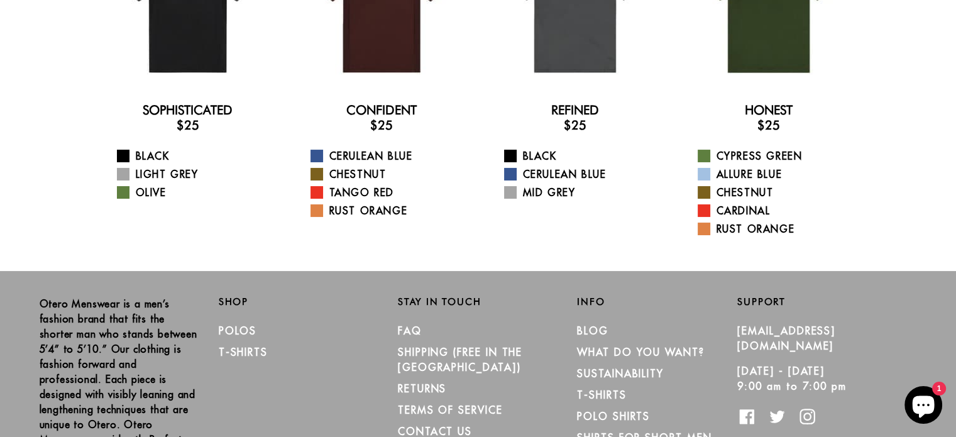
scroll to position [63, 0]
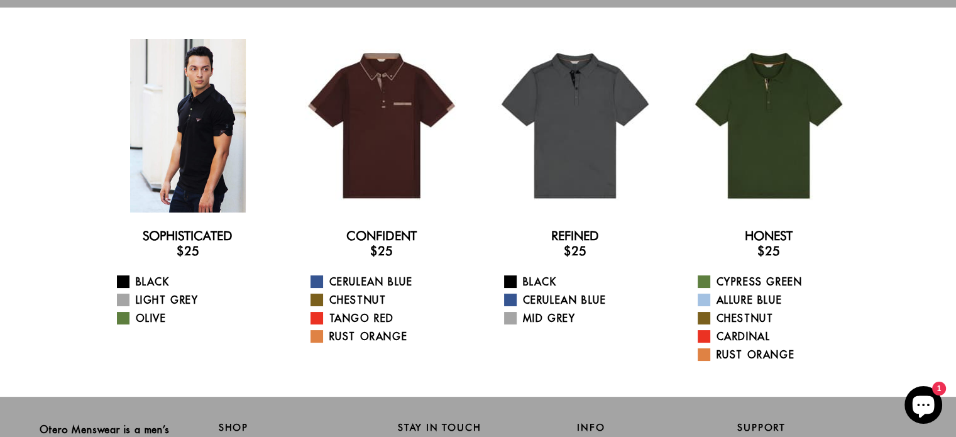
click at [214, 172] on div at bounding box center [188, 126] width 174 height 174
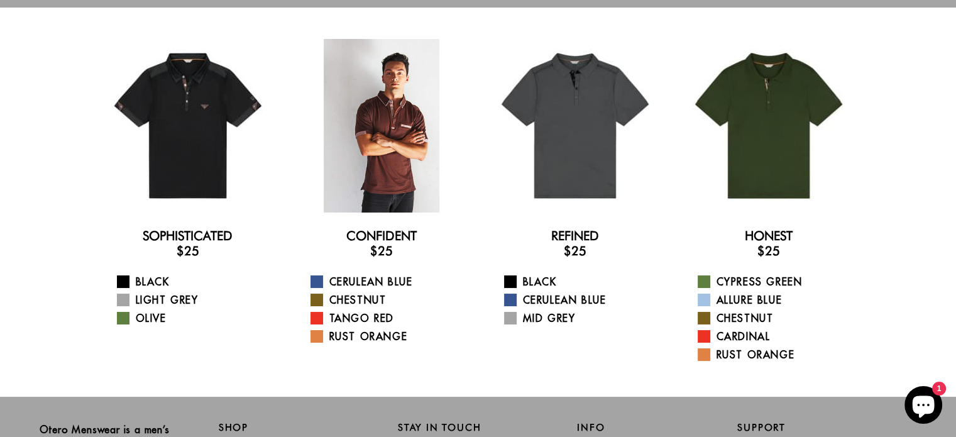
click at [365, 119] on div at bounding box center [382, 126] width 174 height 174
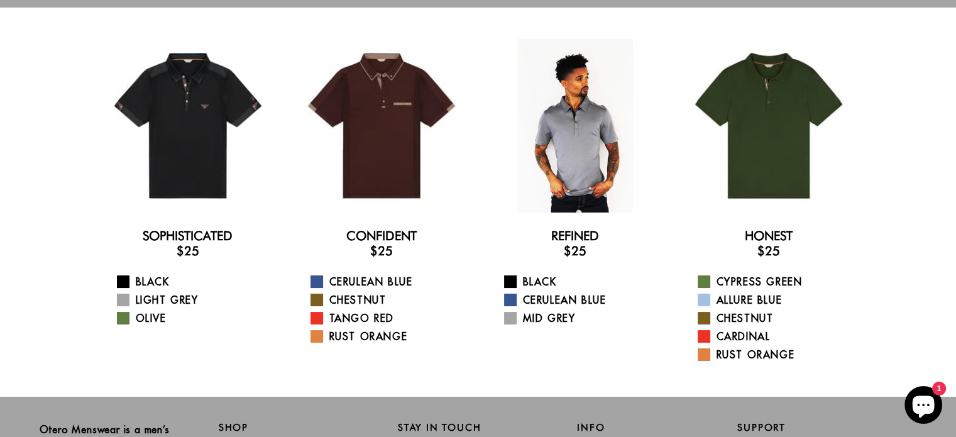
click at [585, 155] on div at bounding box center [575, 126] width 174 height 174
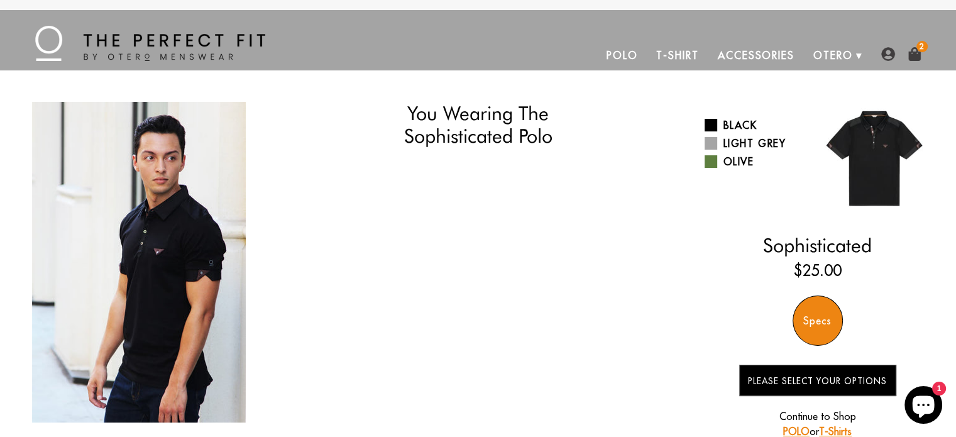
select select "M"
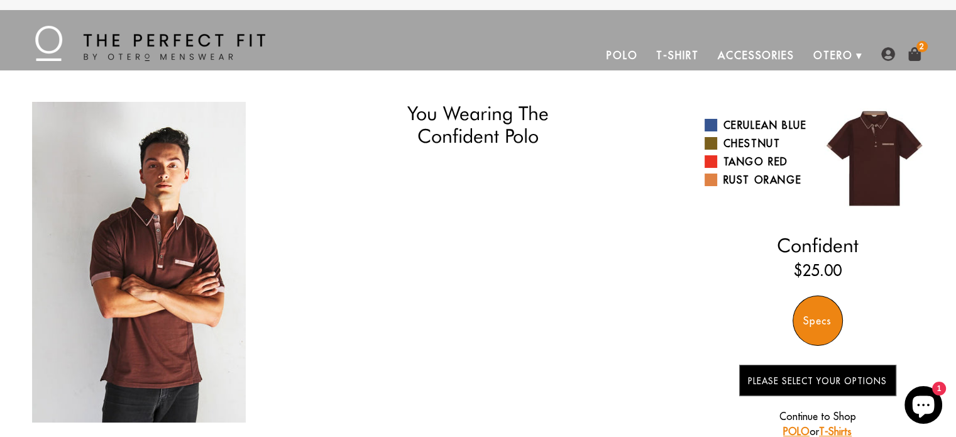
select select "M"
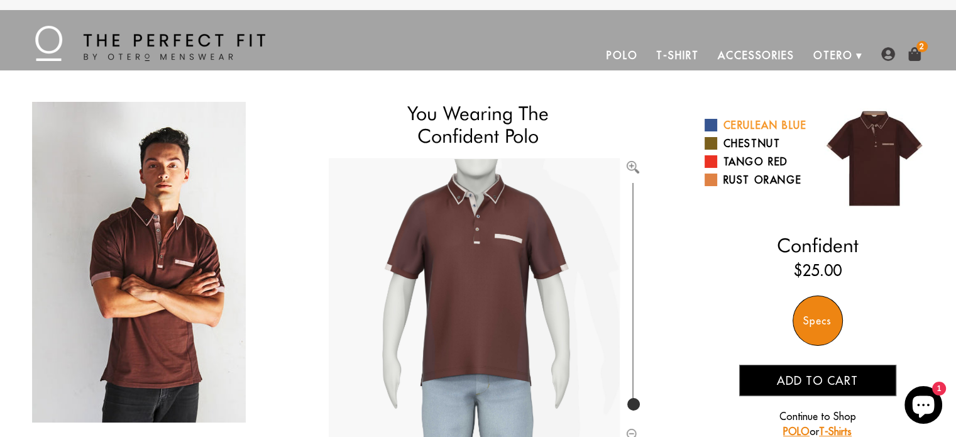
click at [737, 126] on link "Cerulean Blue" at bounding box center [757, 125] width 104 height 15
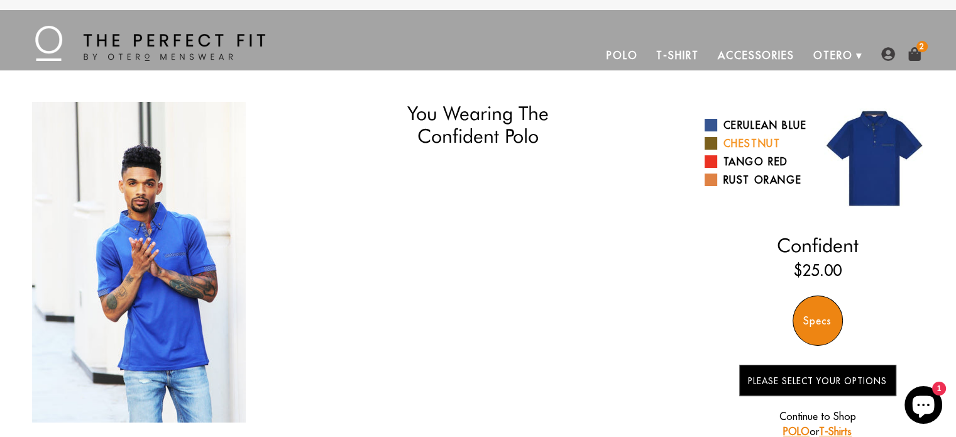
select select "M"
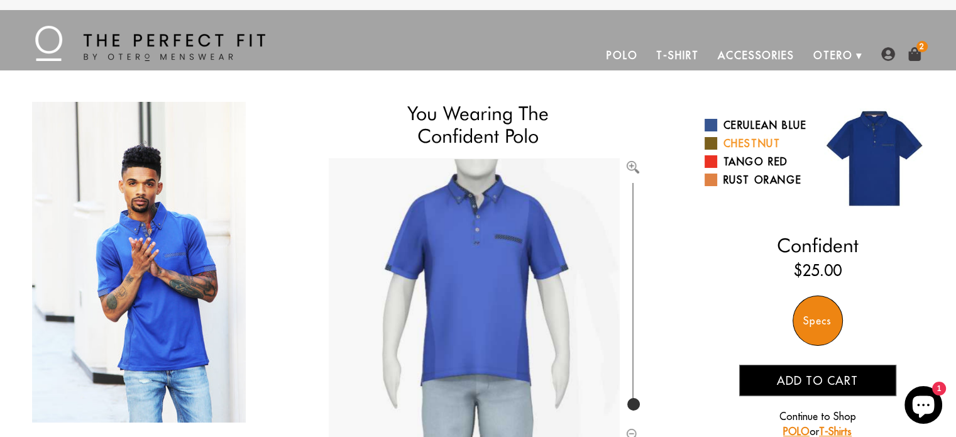
click at [742, 151] on link "Chestnut" at bounding box center [757, 143] width 104 height 15
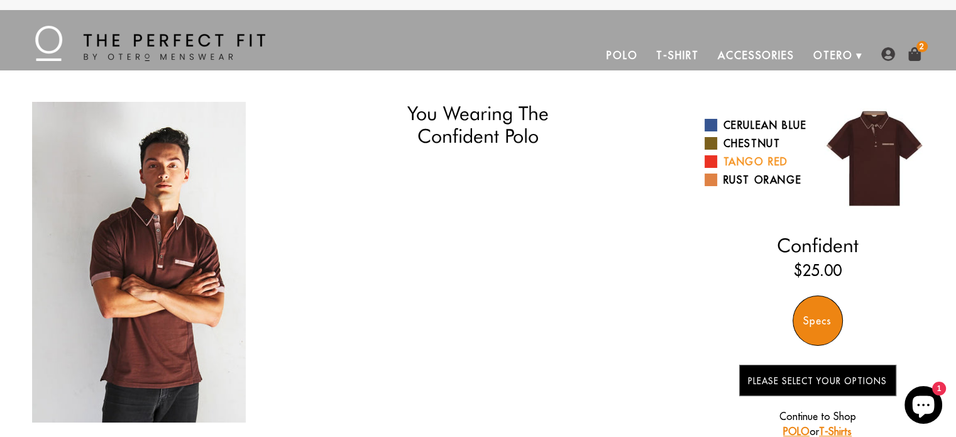
drag, startPoint x: 0, startPoint y: 0, endPoint x: 747, endPoint y: 178, distance: 767.7
click at [747, 169] on link "Tango Red" at bounding box center [757, 161] width 104 height 15
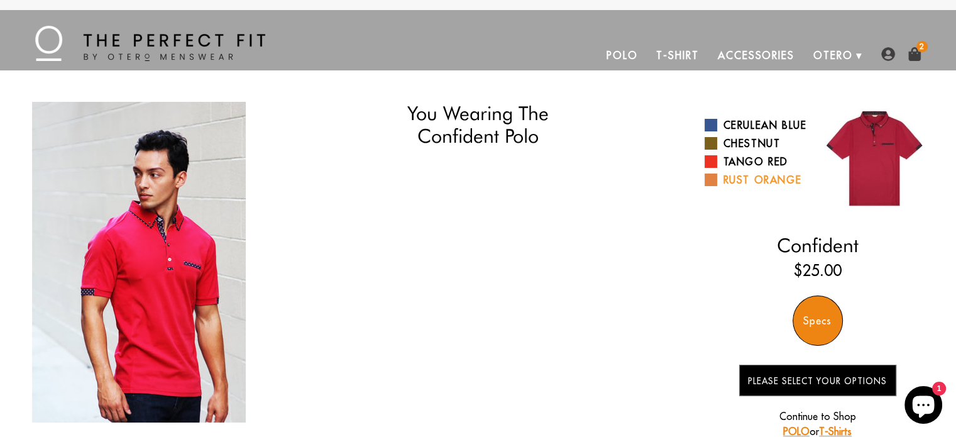
click at [752, 187] on link "Rust Orange" at bounding box center [757, 179] width 104 height 15
select select "M"
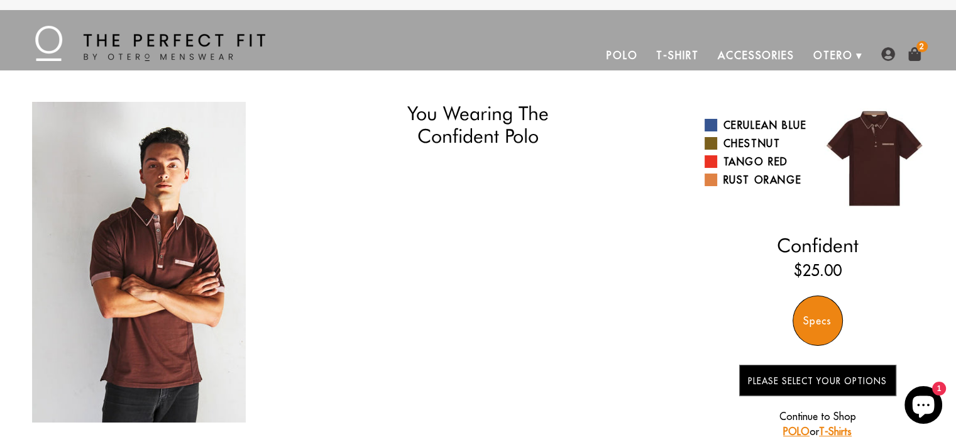
select select "M"
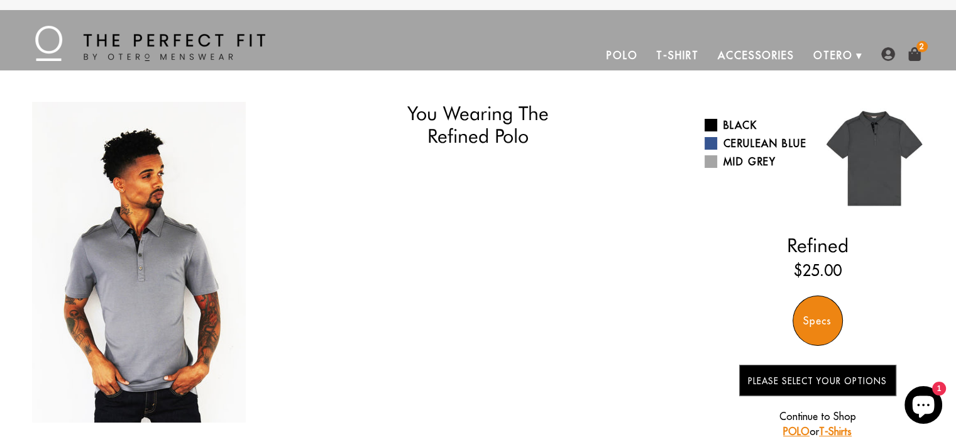
select select "M"
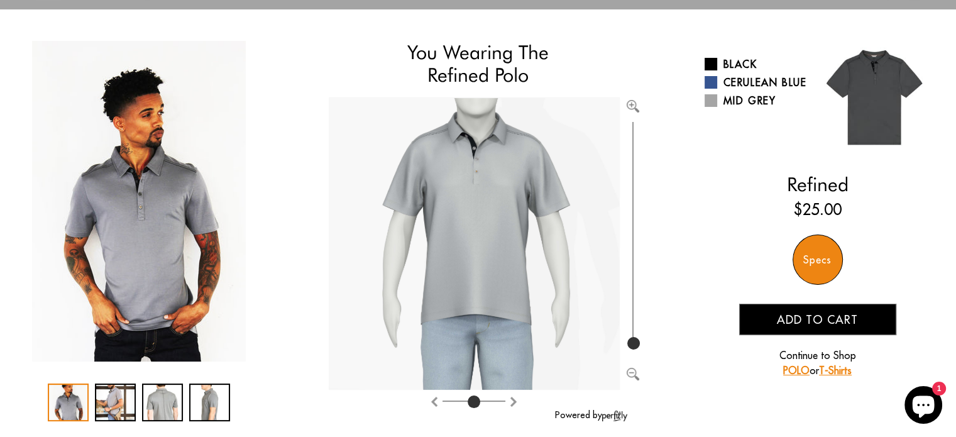
scroll to position [63, 0]
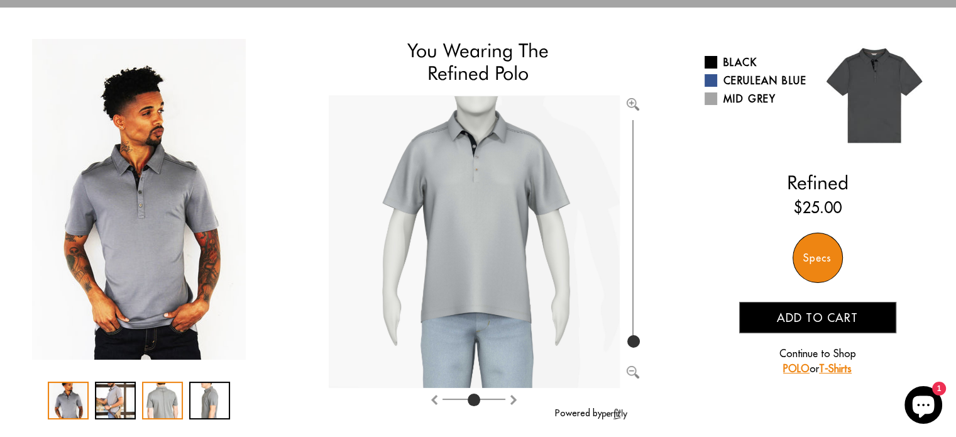
click at [153, 405] on div "3 / 4" at bounding box center [162, 401] width 41 height 38
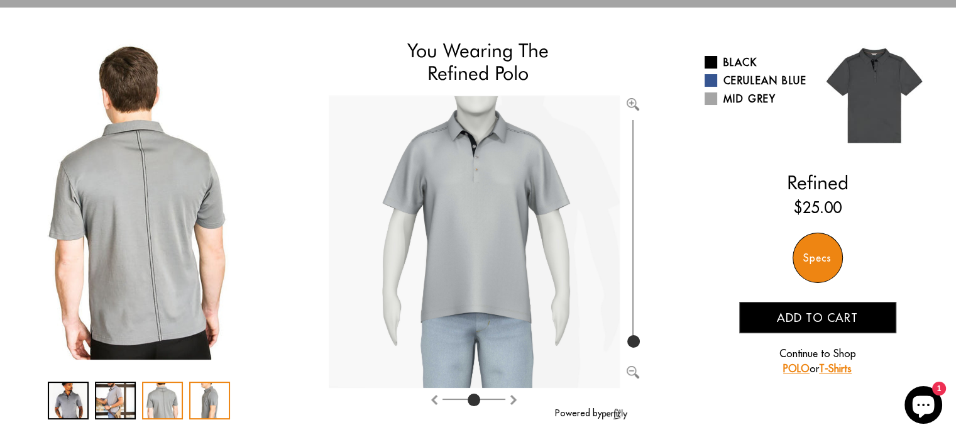
click at [197, 400] on div "4 / 4" at bounding box center [209, 401] width 41 height 38
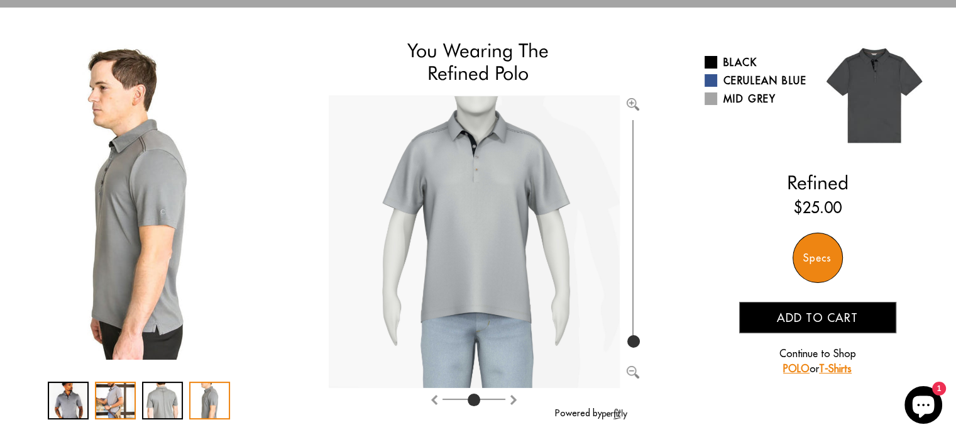
click at [118, 399] on div "2 / 4" at bounding box center [115, 401] width 41 height 38
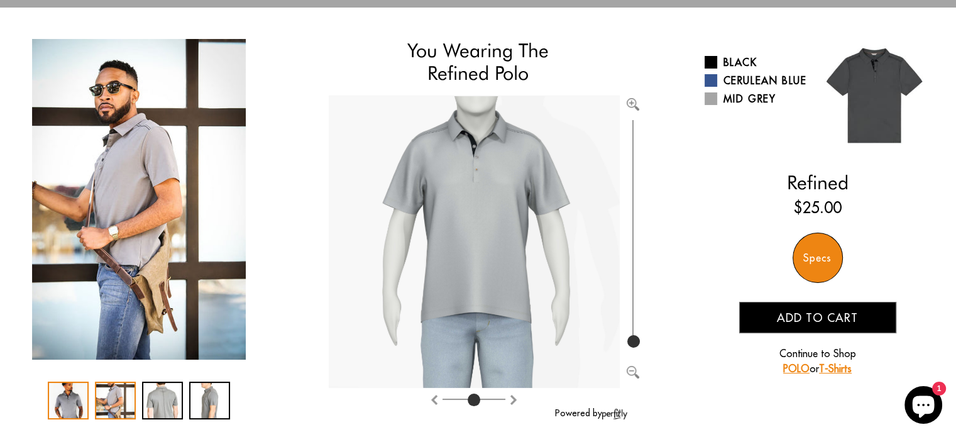
click at [70, 403] on div "1 / 4" at bounding box center [68, 401] width 41 height 38
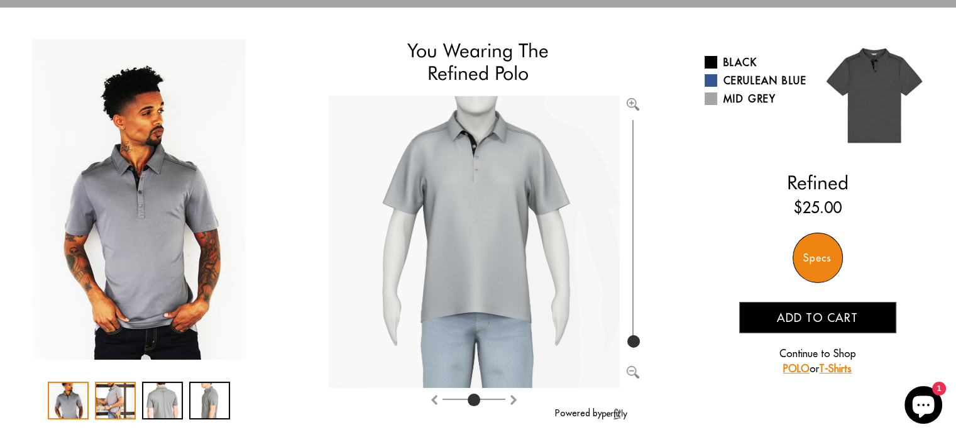
click at [126, 399] on div "2 / 4" at bounding box center [115, 401] width 41 height 38
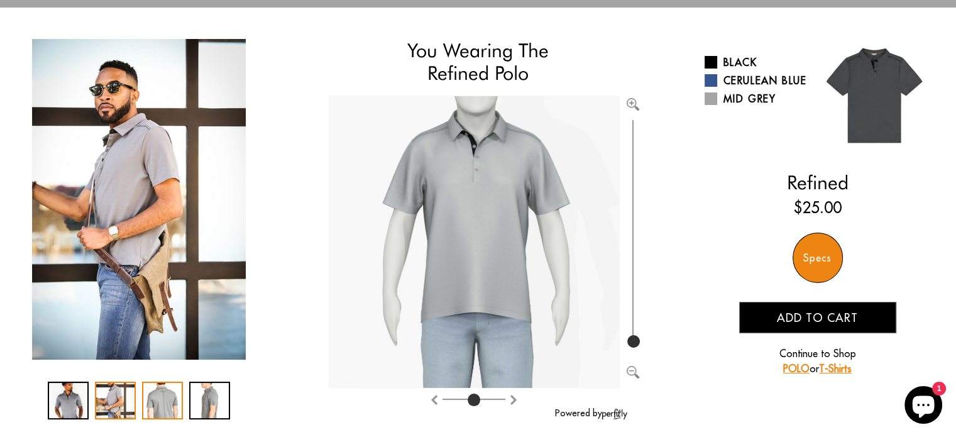
click at [166, 398] on div "3 / 4" at bounding box center [162, 401] width 41 height 38
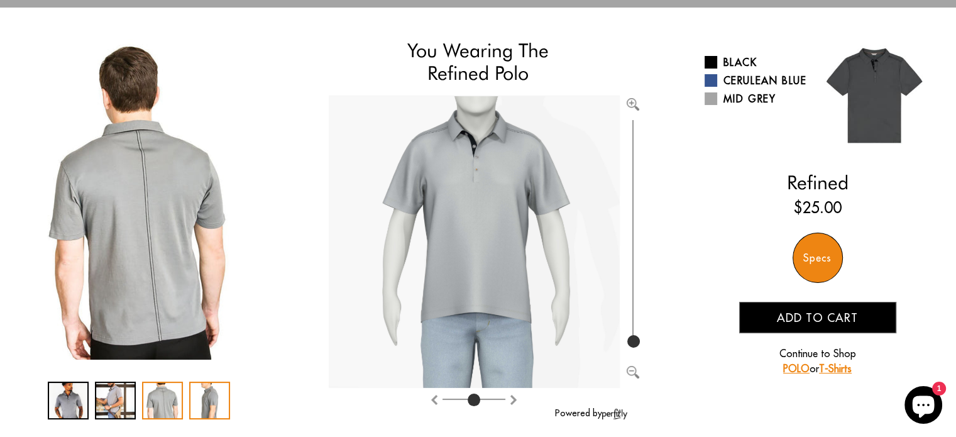
click at [202, 395] on div "4 / 4" at bounding box center [209, 401] width 41 height 38
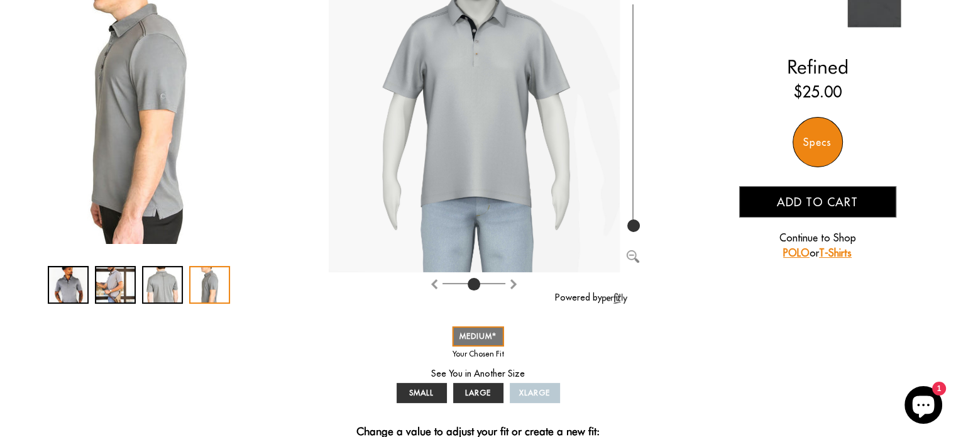
scroll to position [189, 0]
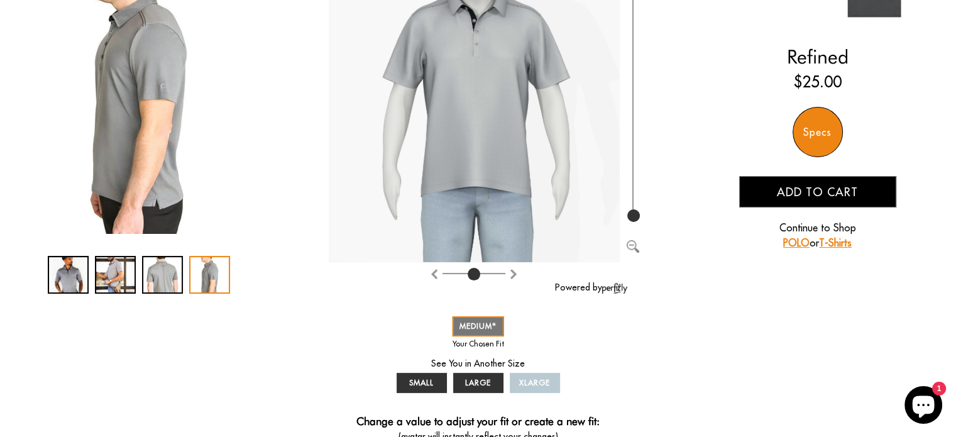
click at [832, 195] on span "Add to cart" at bounding box center [817, 192] width 81 height 14
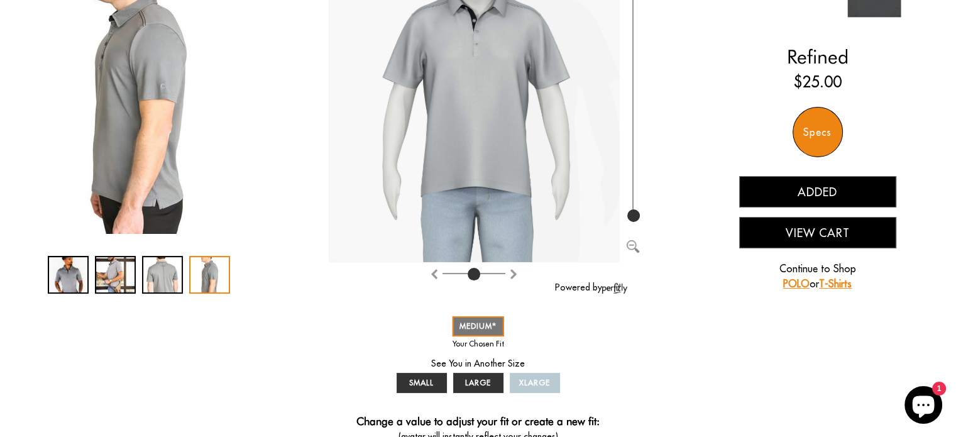
click at [835, 231] on button "View Cart" at bounding box center [817, 232] width 157 height 31
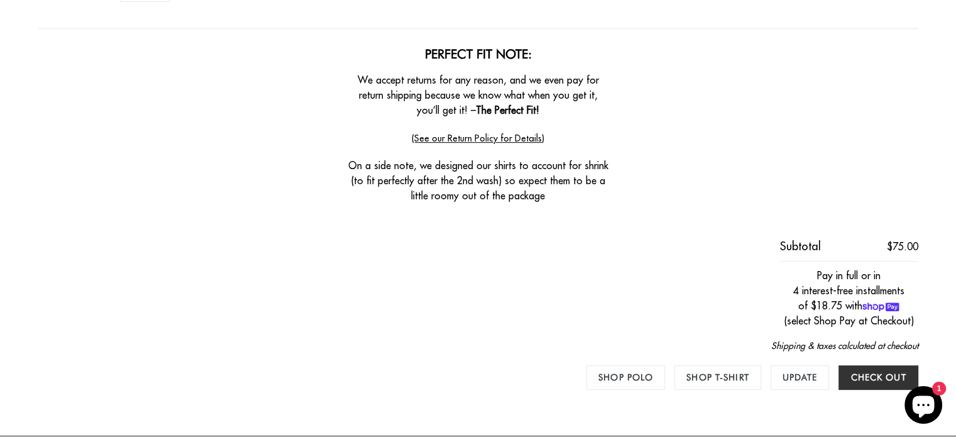
scroll to position [629, 0]
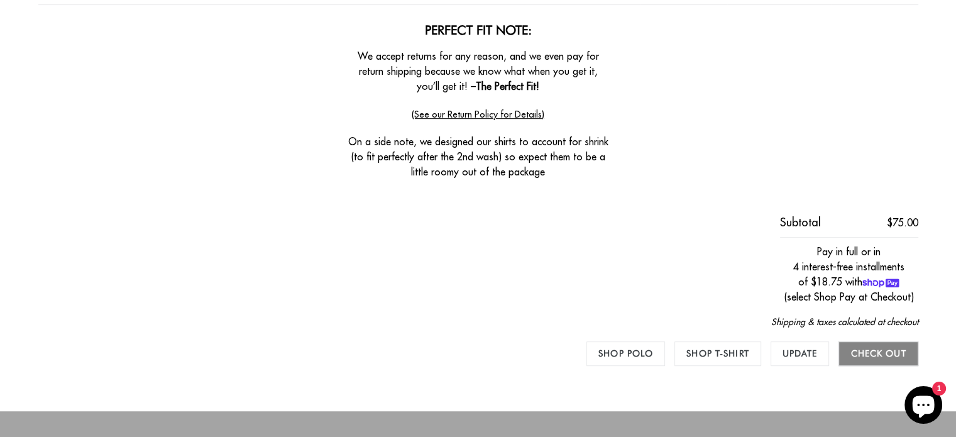
click at [882, 354] on input "Check out" at bounding box center [878, 353] width 79 height 25
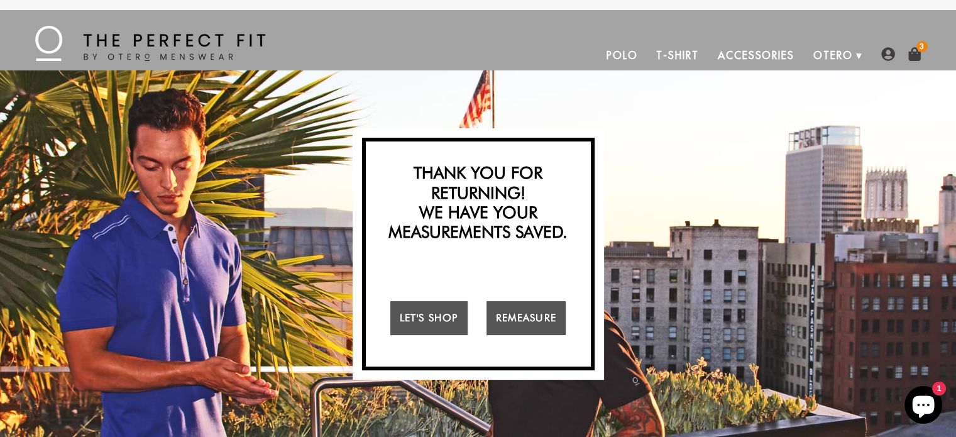
click at [916, 56] on img at bounding box center [915, 54] width 14 height 14
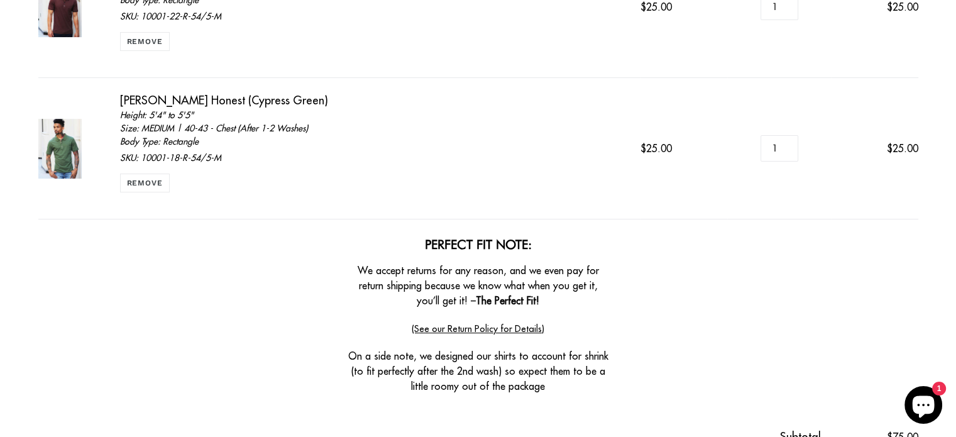
scroll to position [503, 0]
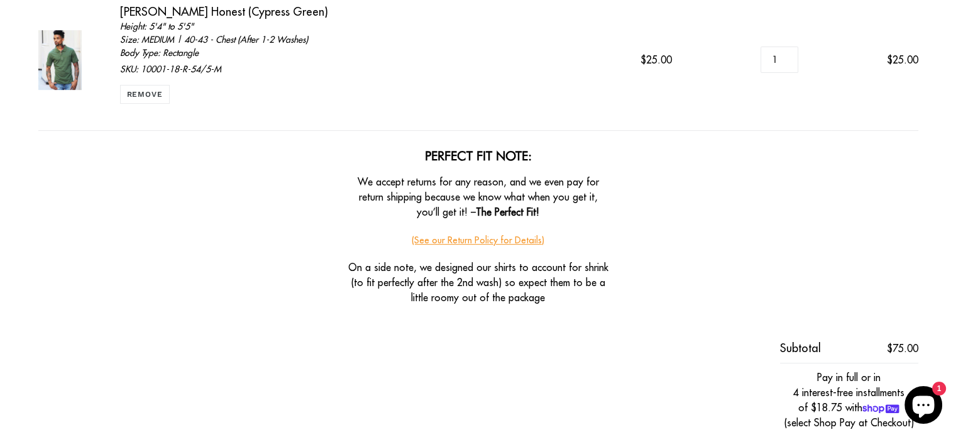
click at [519, 238] on link "(See our Return Policy for Details)" at bounding box center [478, 240] width 133 height 12
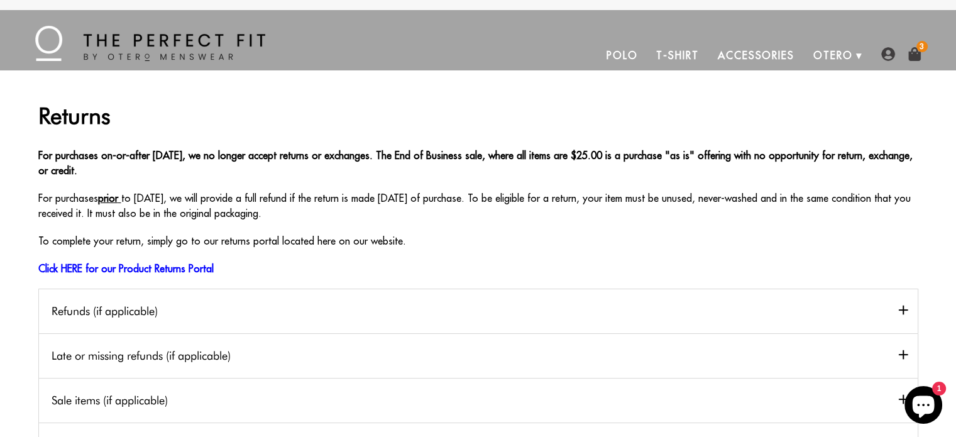
click at [888, 57] on img at bounding box center [888, 54] width 14 height 14
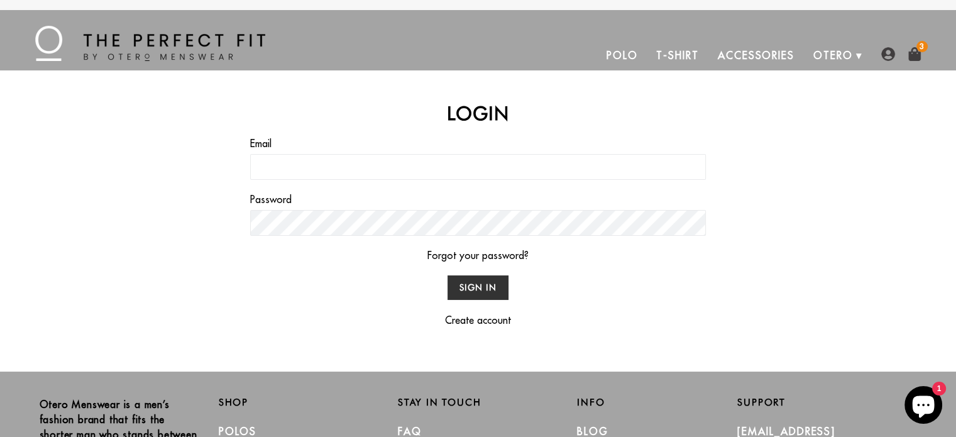
click at [915, 52] on img at bounding box center [915, 54] width 14 height 14
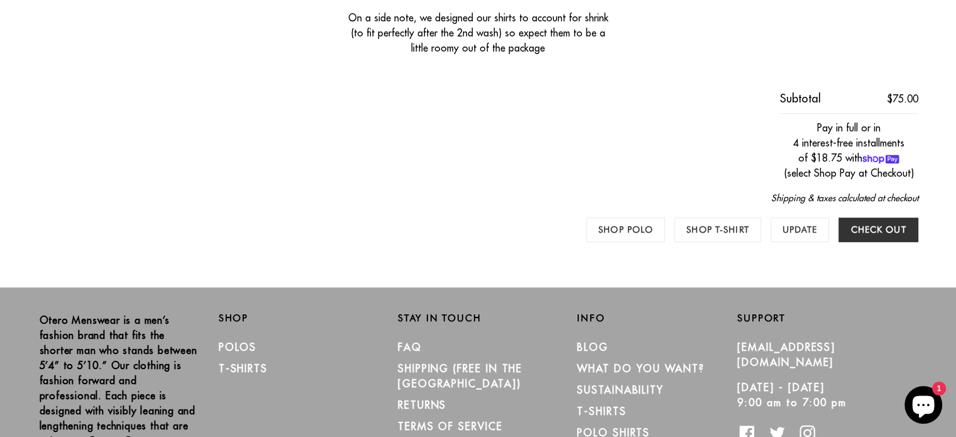
scroll to position [754, 0]
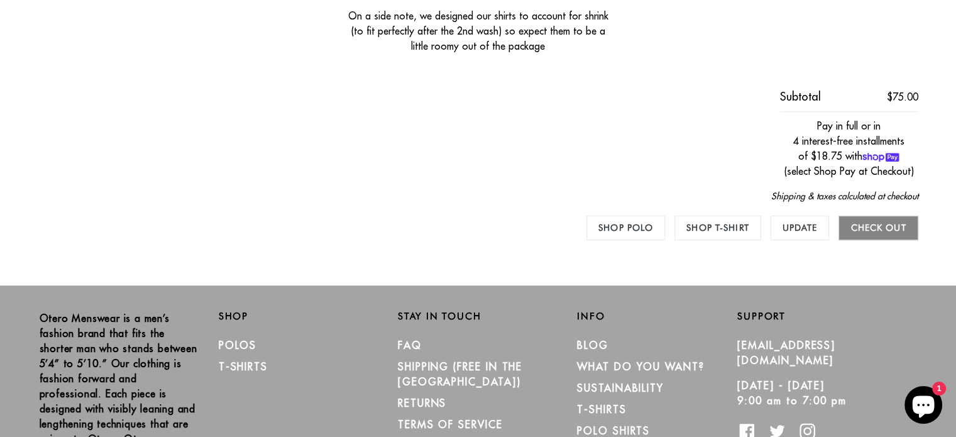
click at [890, 223] on input "Check out" at bounding box center [878, 228] width 79 height 25
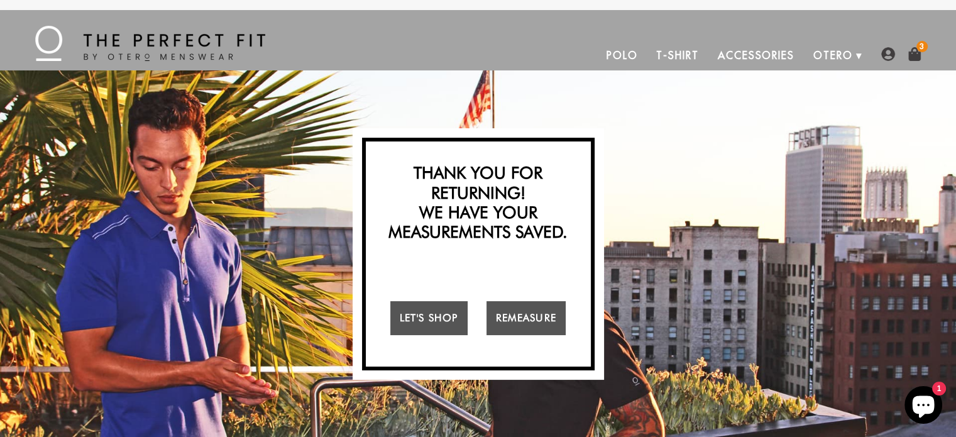
click at [910, 55] on img at bounding box center [915, 54] width 14 height 14
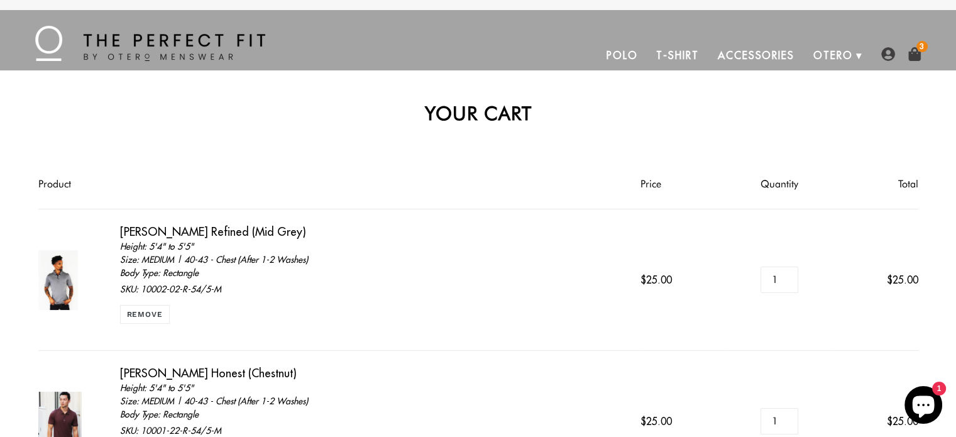
click at [888, 53] on img at bounding box center [888, 54] width 14 height 14
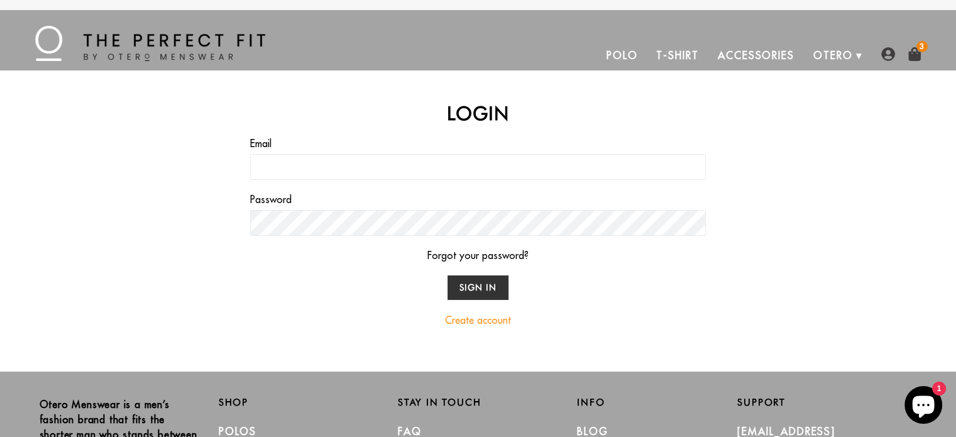
click at [487, 318] on link "Create account" at bounding box center [478, 320] width 66 height 13
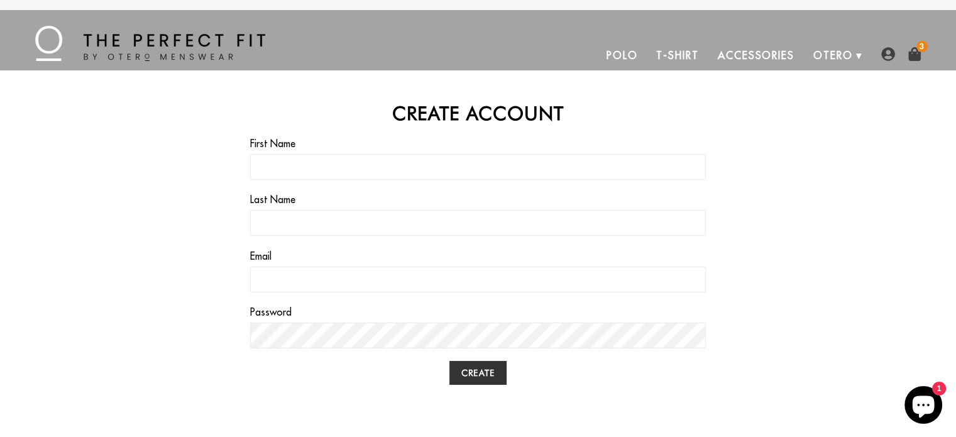
click at [365, 168] on input "First Name" at bounding box center [478, 167] width 456 height 26
drag, startPoint x: 390, startPoint y: 167, endPoint x: 55, endPoint y: 135, distance: 336.5
click at [55, 135] on div "Create Account First Name sp2004@hotmail.com Last Name Email Password Create" at bounding box center [469, 256] width 950 height 308
type input "Sanjay"
type input "Patil"
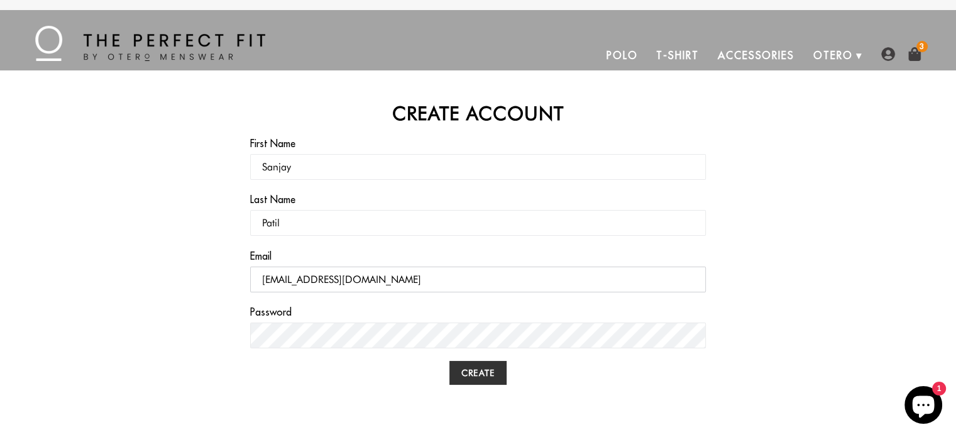
type input "sp2004@hotmail.com"
click at [478, 372] on input "Create" at bounding box center [477, 373] width 57 height 25
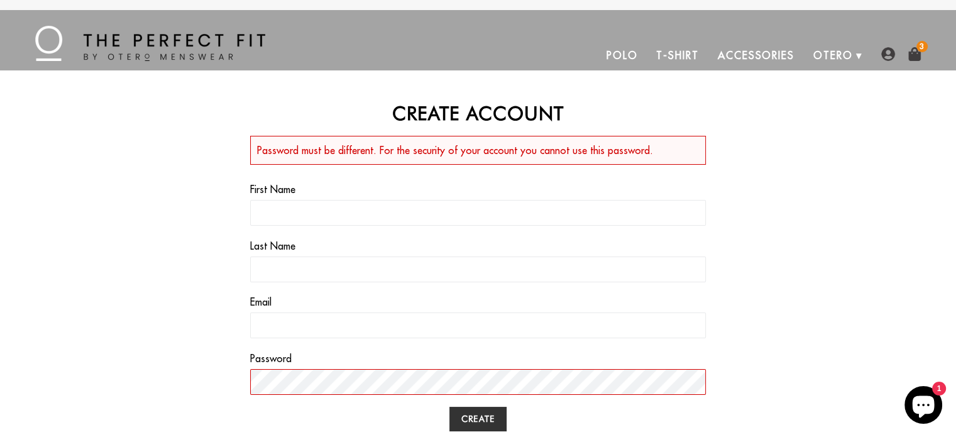
click at [355, 211] on input "First Name" at bounding box center [478, 213] width 456 height 26
type input "Sanjay"
type input "Patil"
type input "sp2004@hotmail.com"
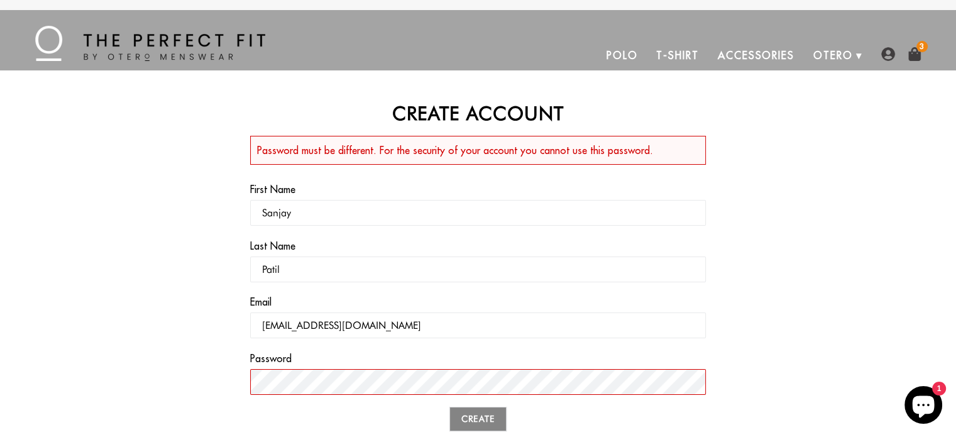
click at [474, 419] on input "Create" at bounding box center [477, 419] width 57 height 25
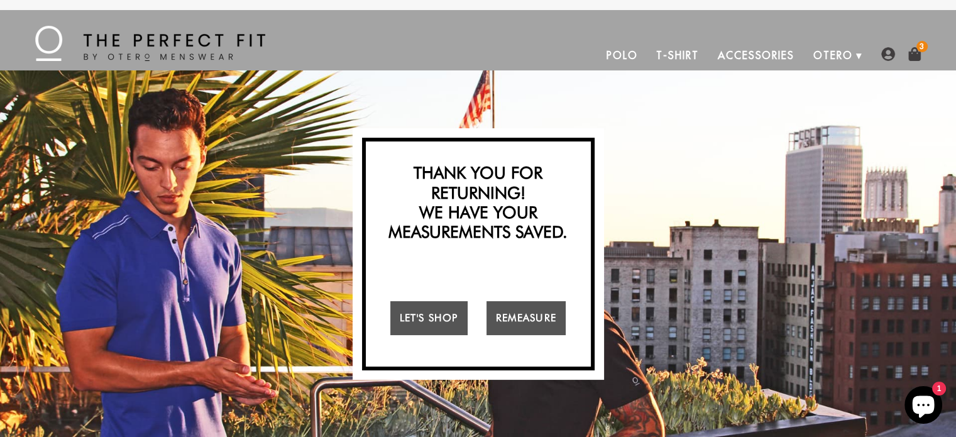
click at [917, 50] on span "3" at bounding box center [922, 46] width 11 height 11
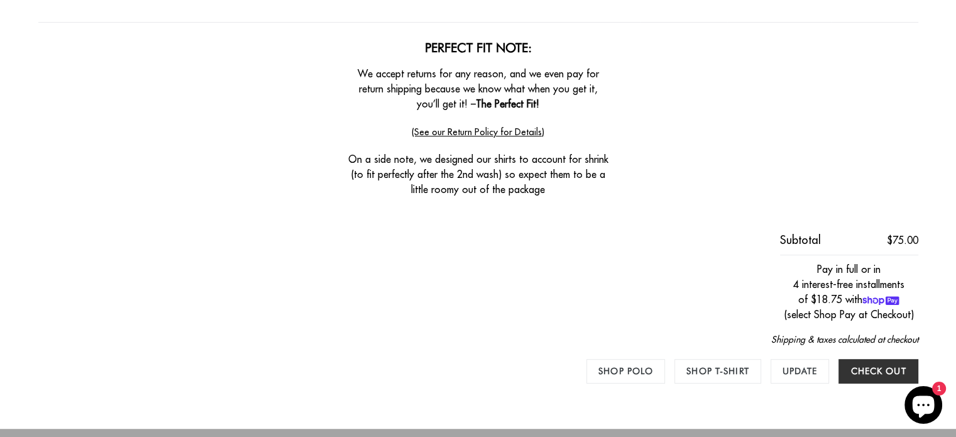
scroll to position [629, 0]
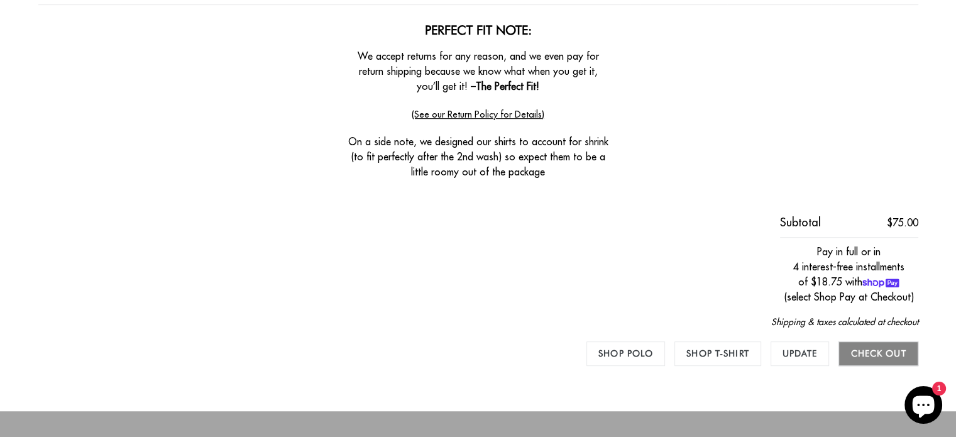
click at [881, 347] on input "Check out" at bounding box center [878, 353] width 79 height 25
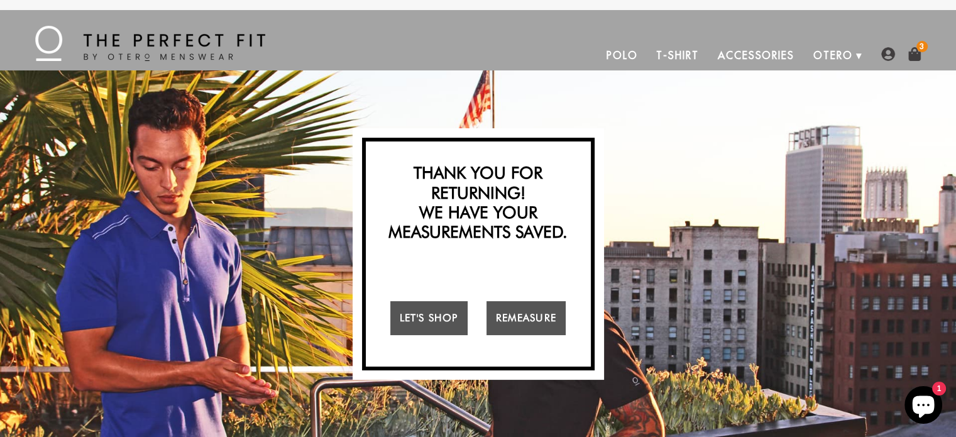
click at [910, 53] on img at bounding box center [915, 54] width 14 height 14
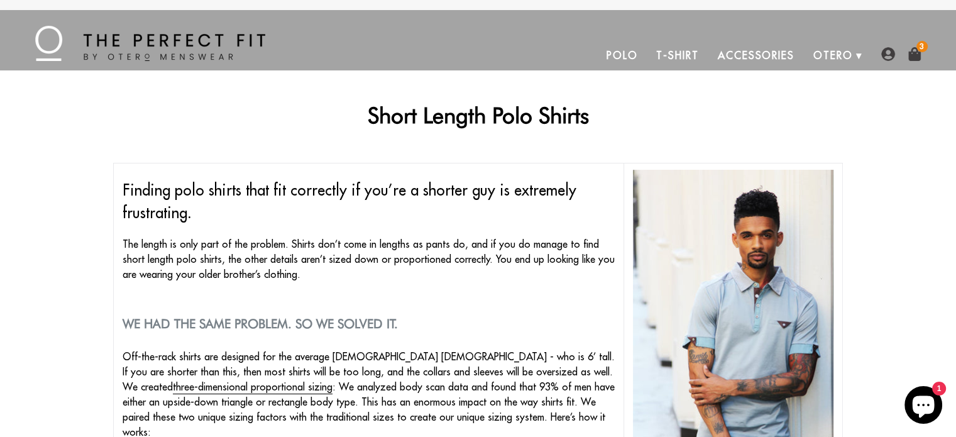
click at [913, 60] on img at bounding box center [915, 54] width 14 height 14
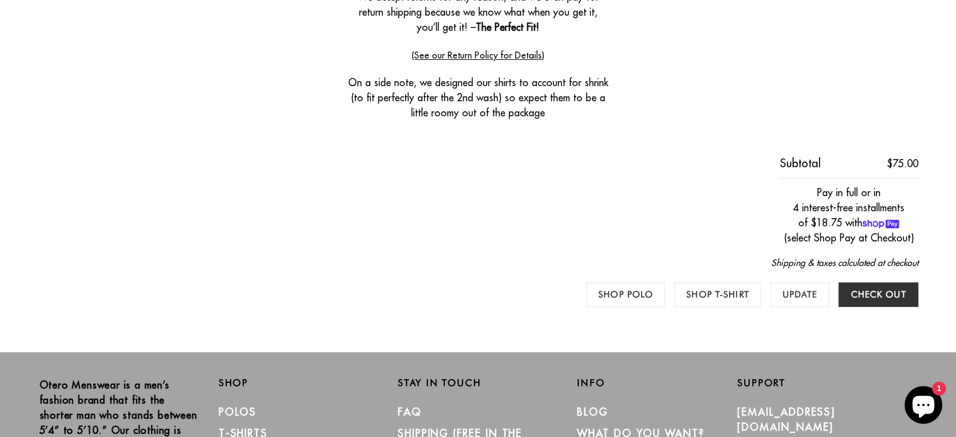
scroll to position [692, 0]
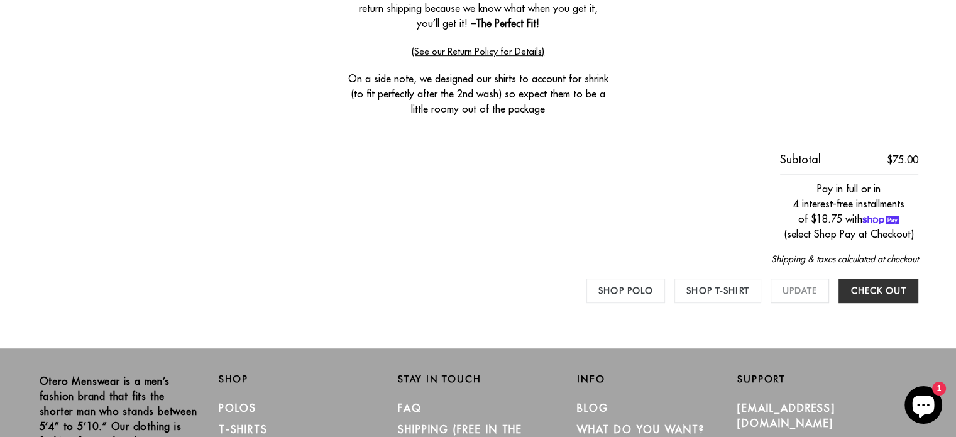
click at [791, 288] on input "Update" at bounding box center [800, 290] width 59 height 25
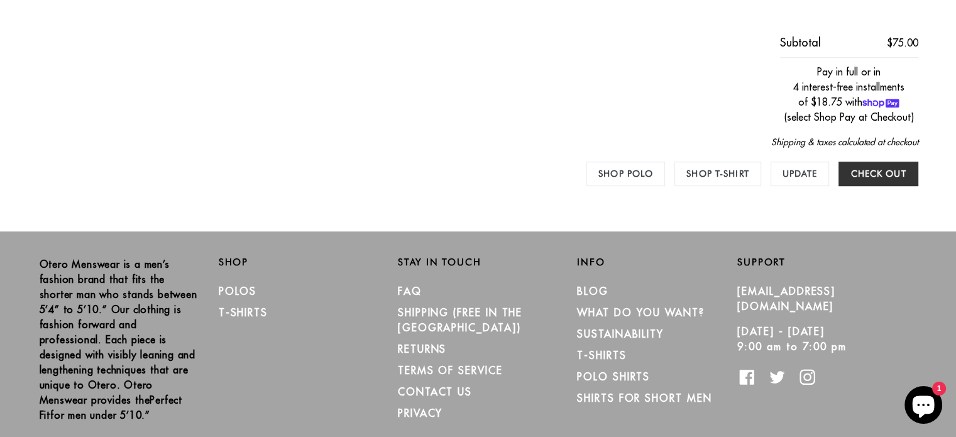
scroll to position [817, 0]
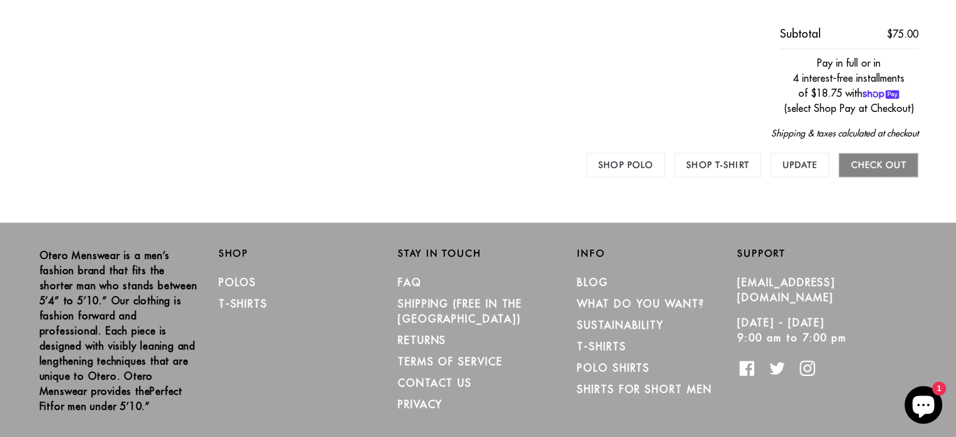
click at [898, 165] on input "Check out" at bounding box center [878, 165] width 79 height 25
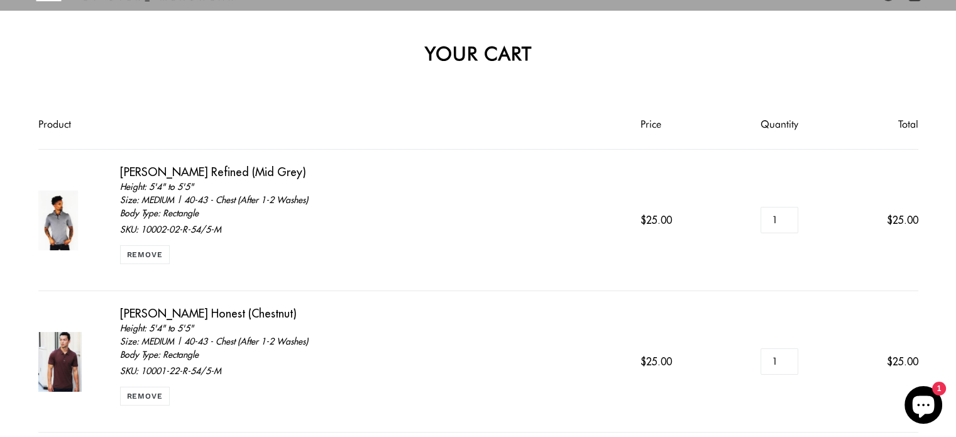
scroll to position [63, 0]
